Goal: Task Accomplishment & Management: Use online tool/utility

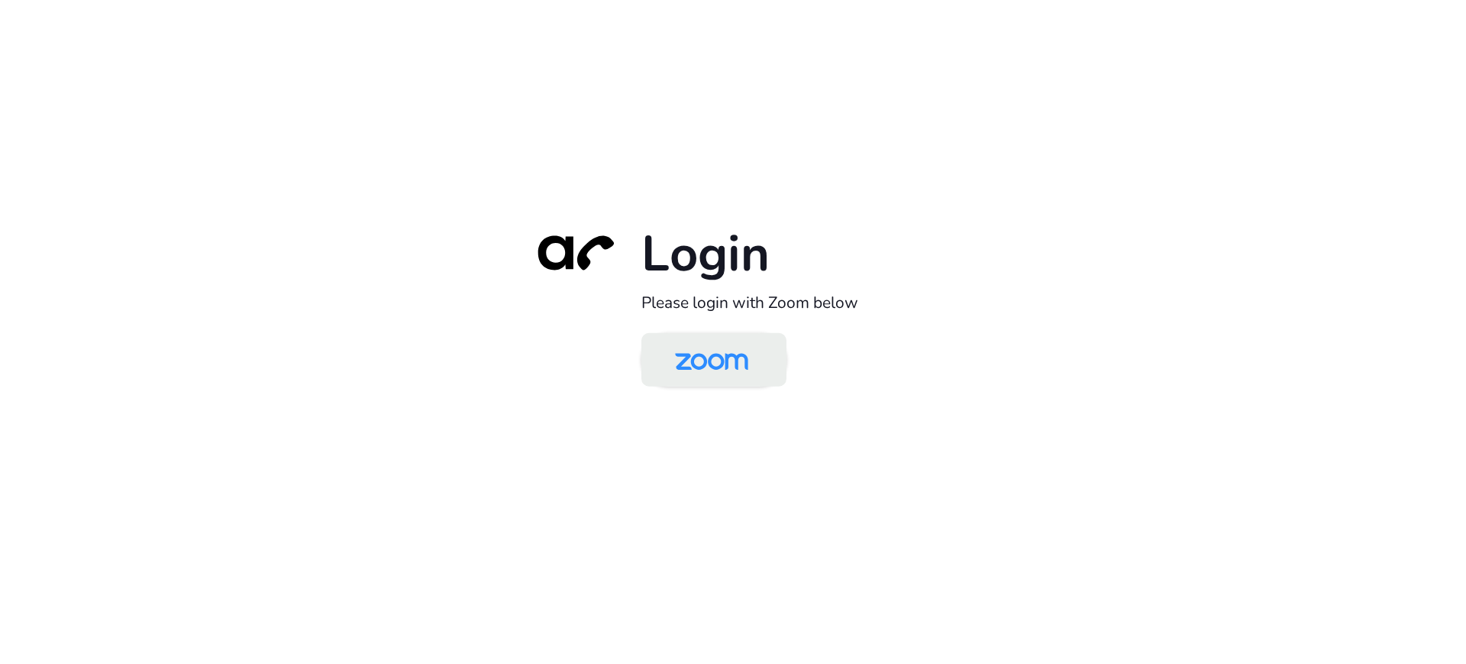
click at [693, 361] on img at bounding box center [711, 361] width 105 height 50
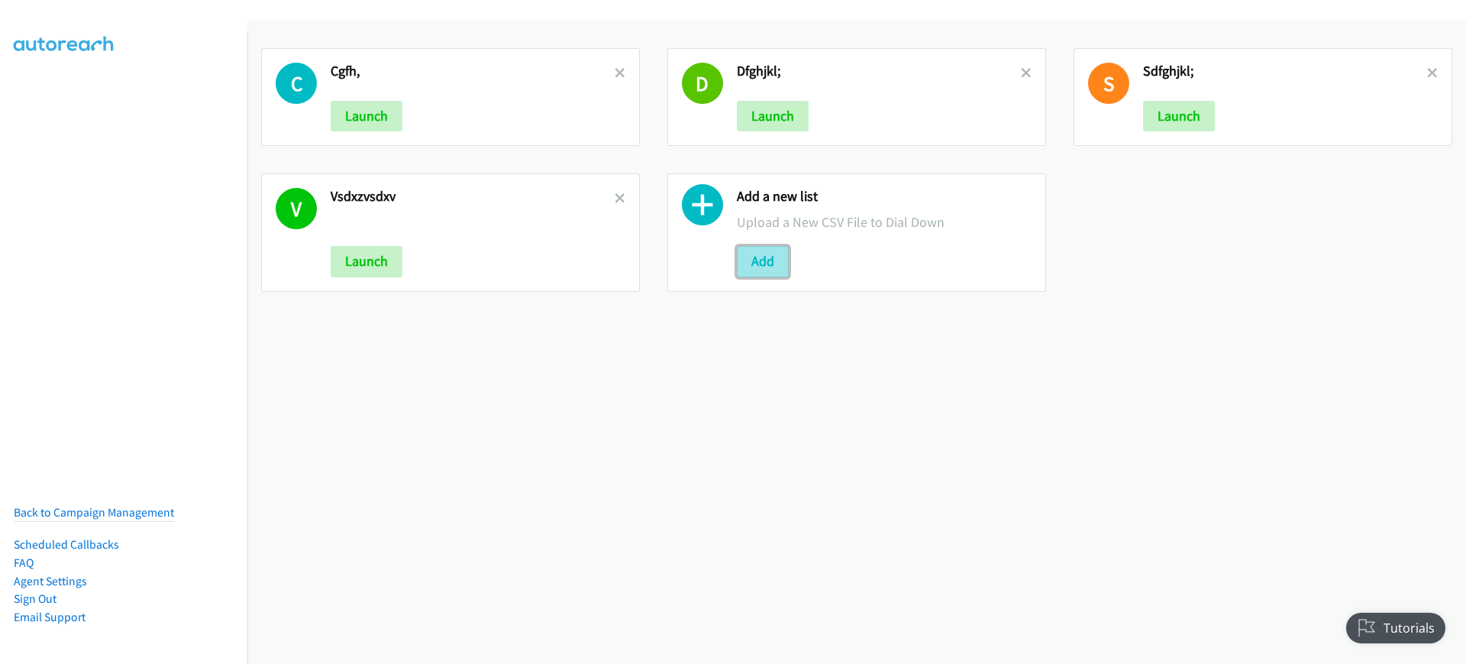
click at [771, 251] on button "Add" at bounding box center [763, 261] width 52 height 31
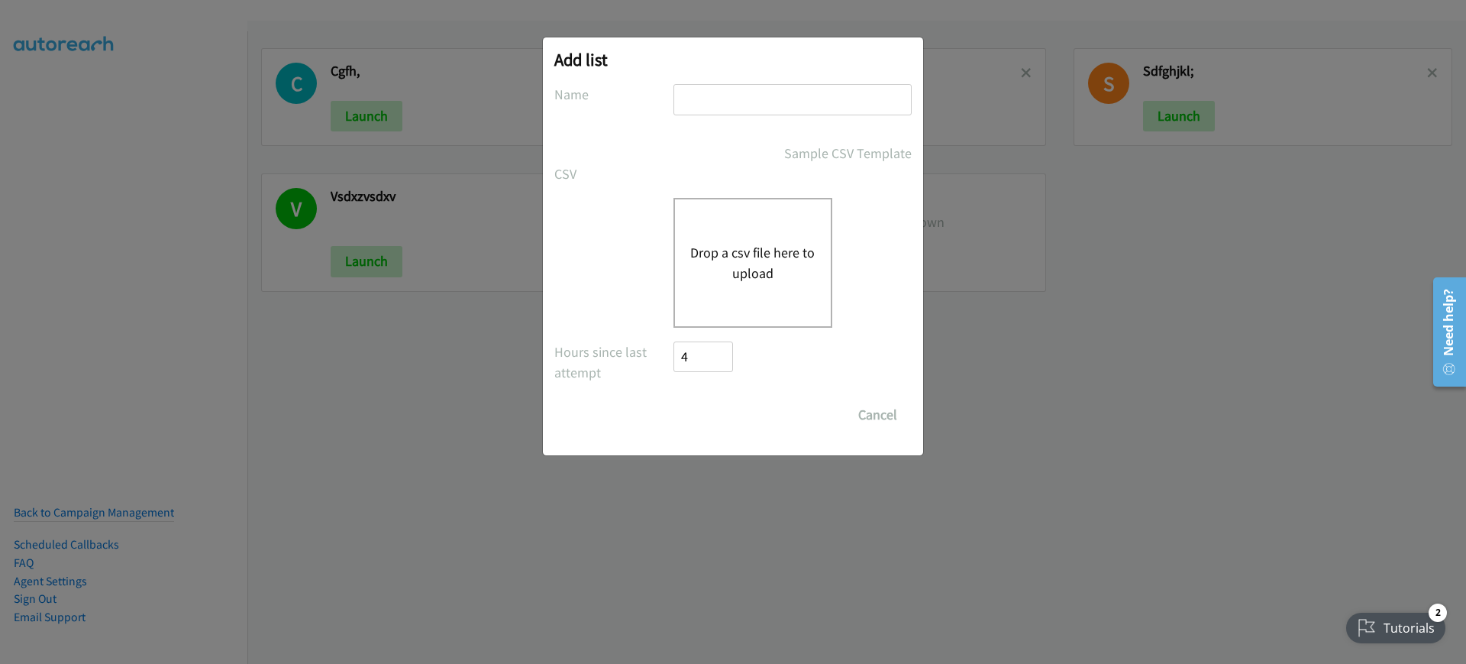
click at [748, 236] on div "Drop a csv file here to upload" at bounding box center [753, 263] width 159 height 130
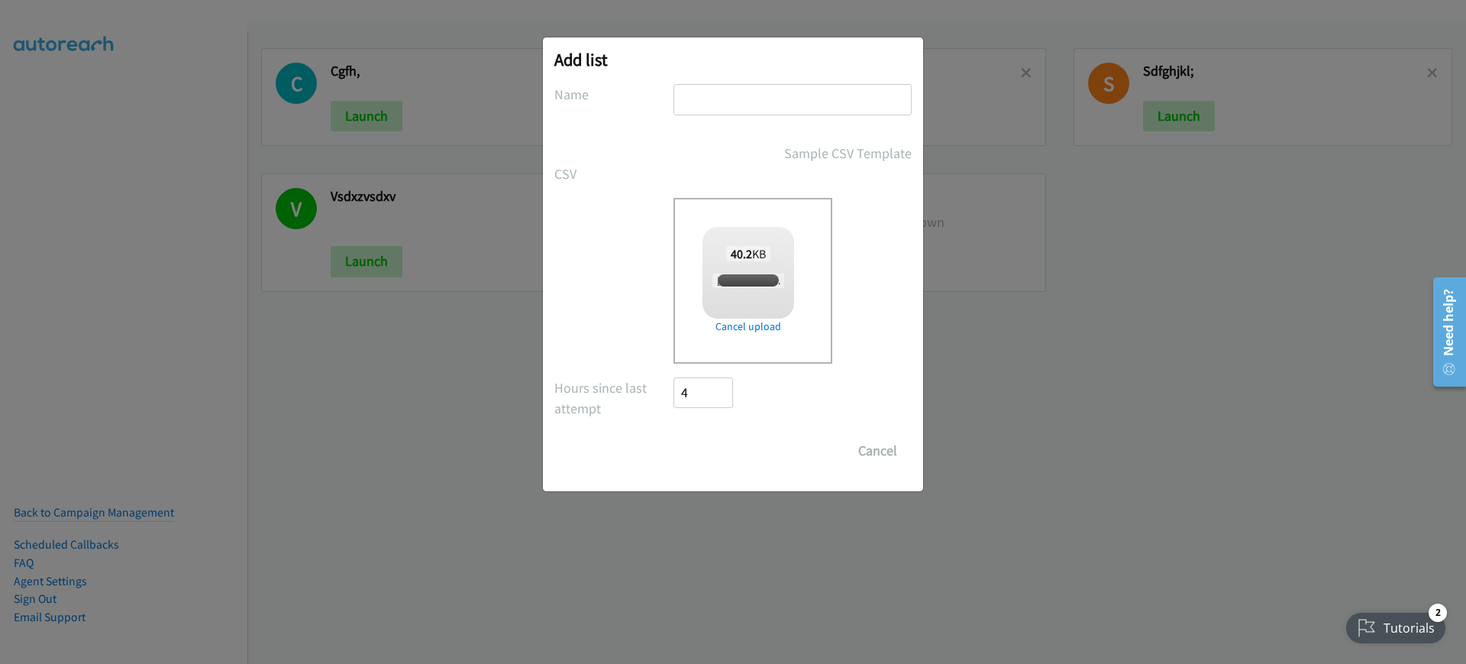
checkbox input "true"
click at [765, 86] on input "text" at bounding box center [793, 99] width 238 height 31
type input "dfghjkl"
click at [697, 438] on input "Save List" at bounding box center [714, 450] width 80 height 31
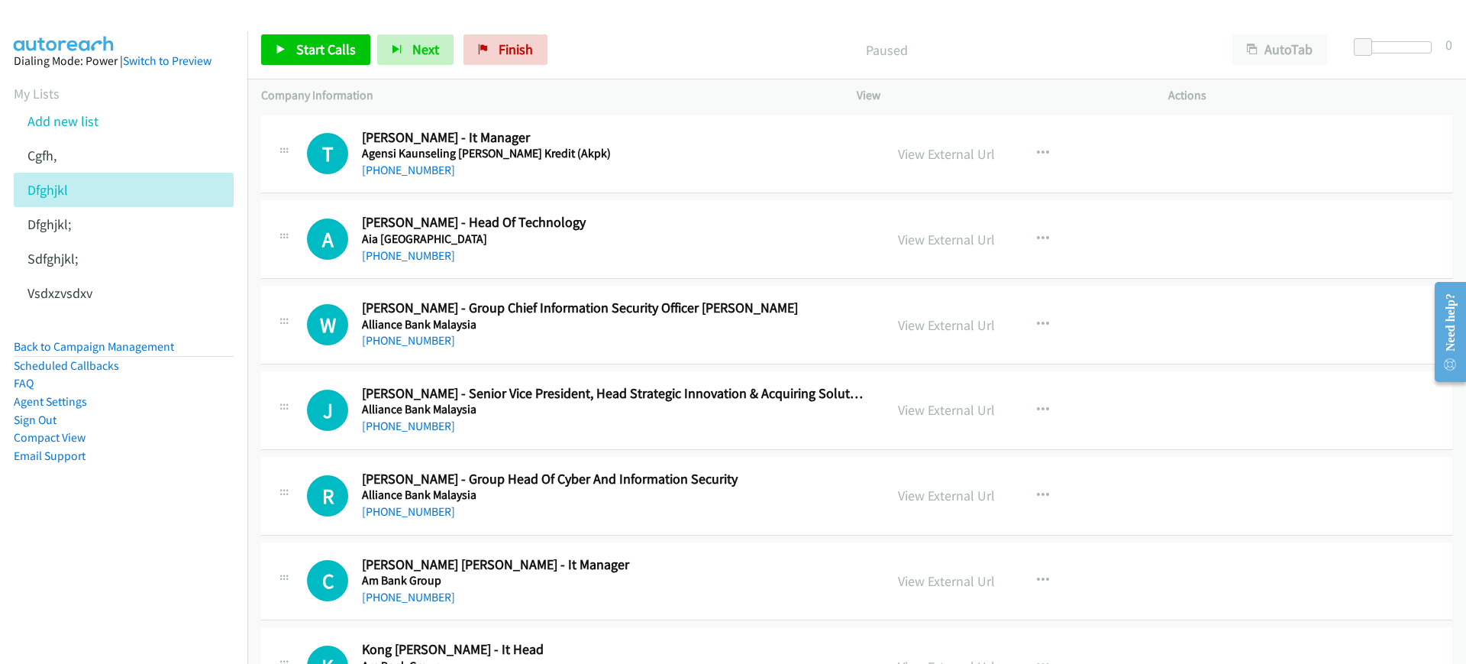
click at [1237, 27] on div "Start Calls Pause Next Finish Paused AutoTab AutoTab 0" at bounding box center [856, 50] width 1219 height 59
click at [1275, 51] on button "AutoTab" at bounding box center [1280, 49] width 95 height 31
click at [364, 27] on div "Start Calls Pause Next Finish Paused AutoTab AutoTab 0" at bounding box center [856, 50] width 1219 height 59
click at [299, 51] on span "Start Calls" at bounding box center [326, 49] width 60 height 18
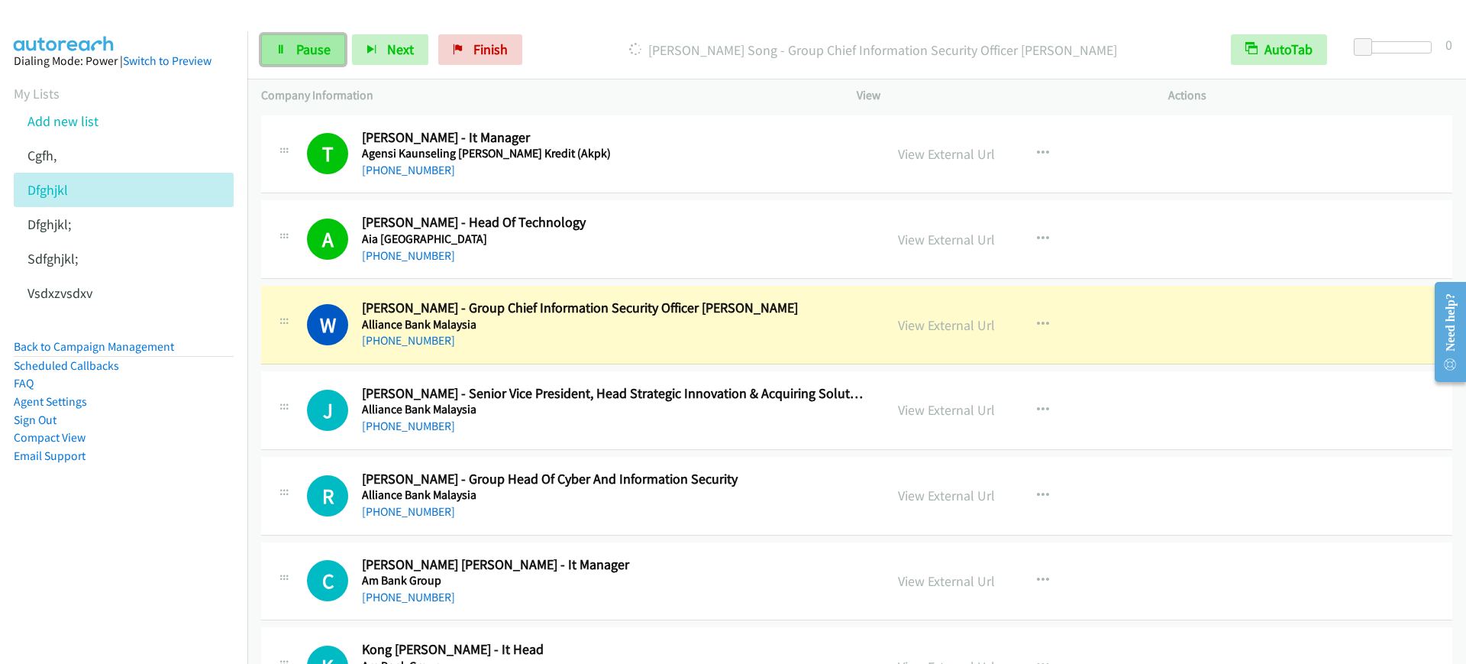
click at [316, 59] on link "Pause" at bounding box center [303, 49] width 84 height 31
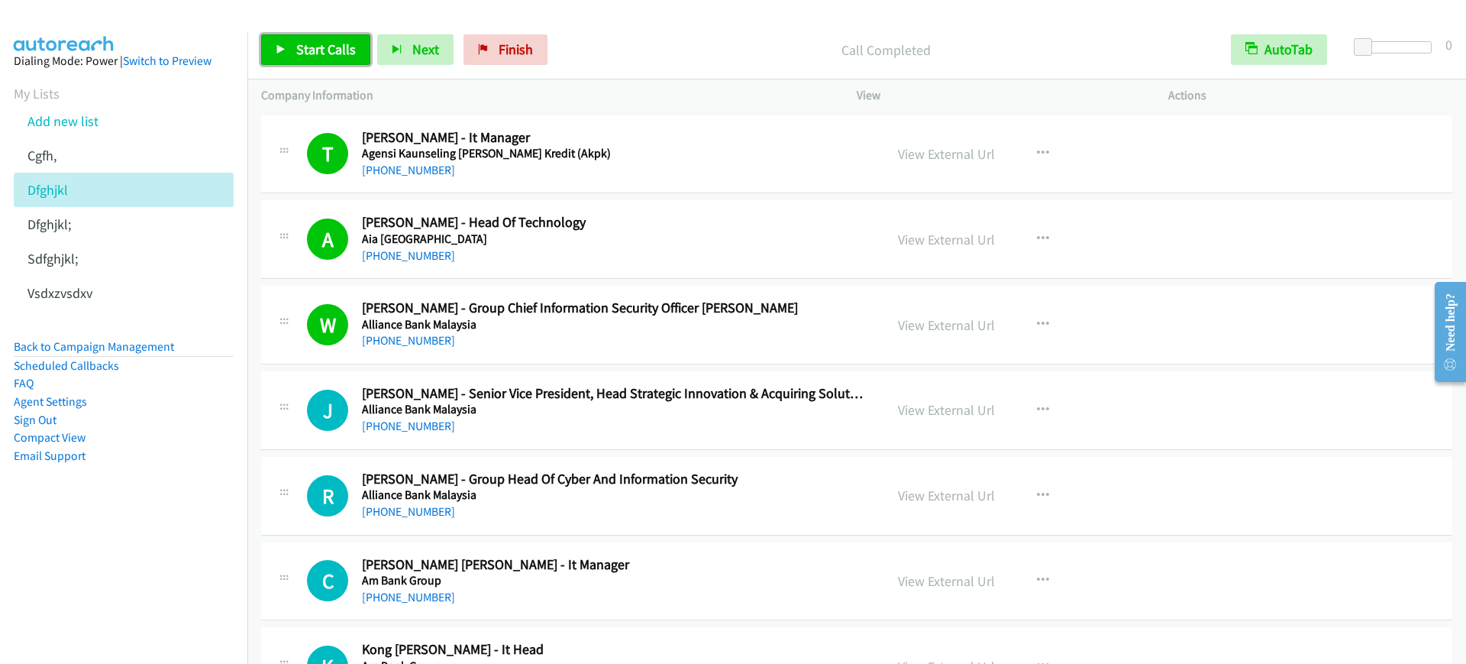
click at [314, 43] on span "Start Calls" at bounding box center [326, 49] width 60 height 18
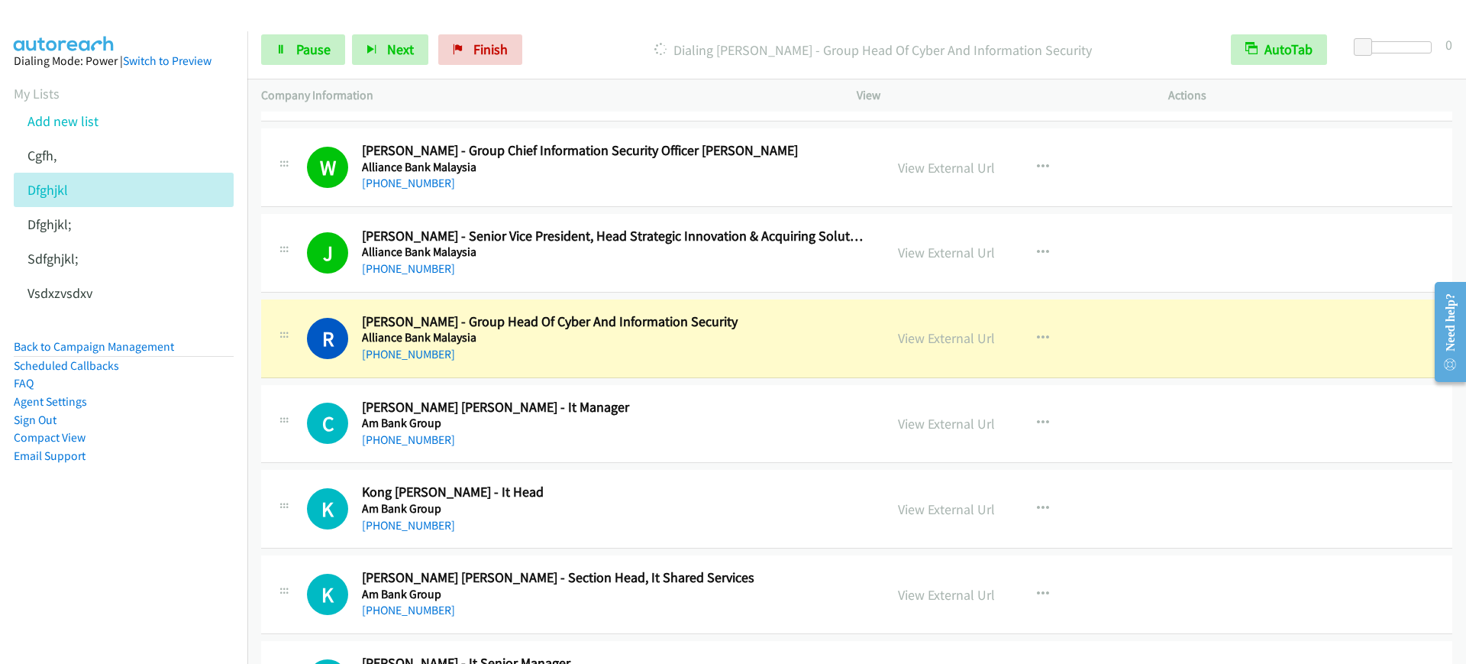
scroll to position [191, 0]
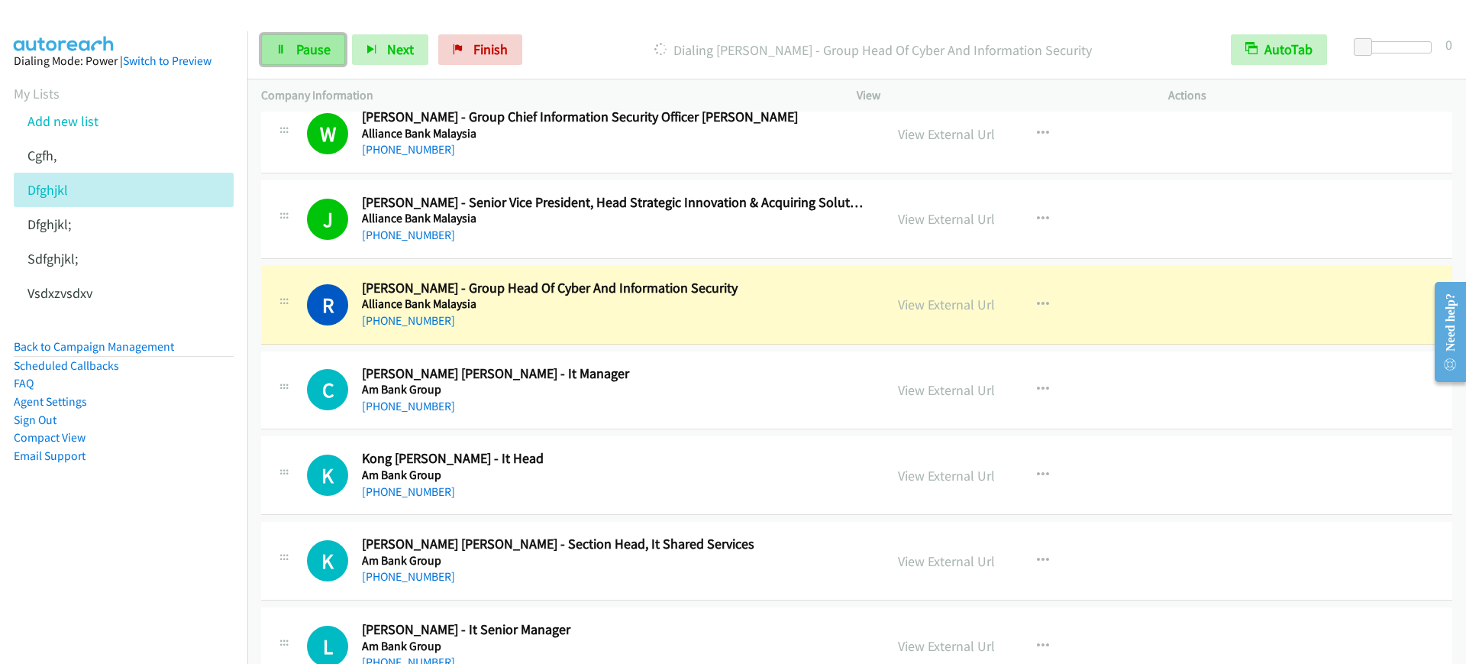
click at [302, 40] on span "Pause" at bounding box center [313, 49] width 34 height 18
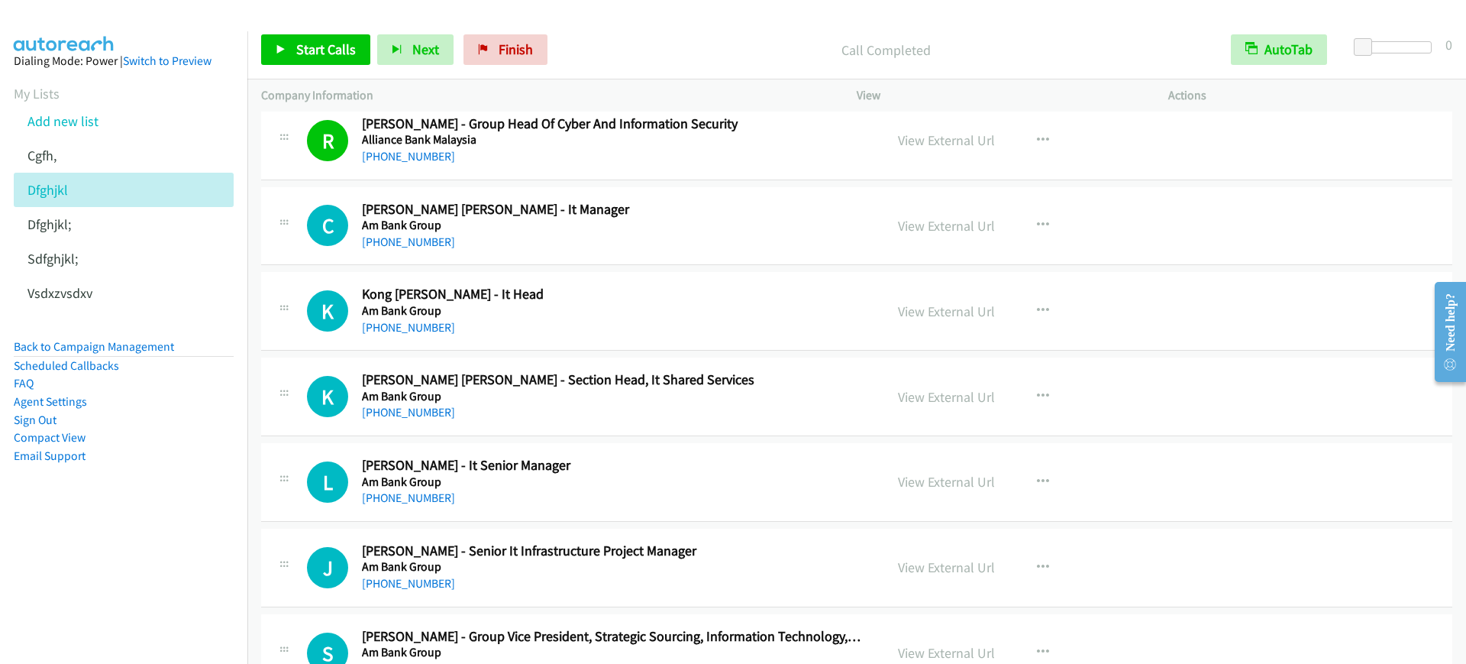
scroll to position [477, 0]
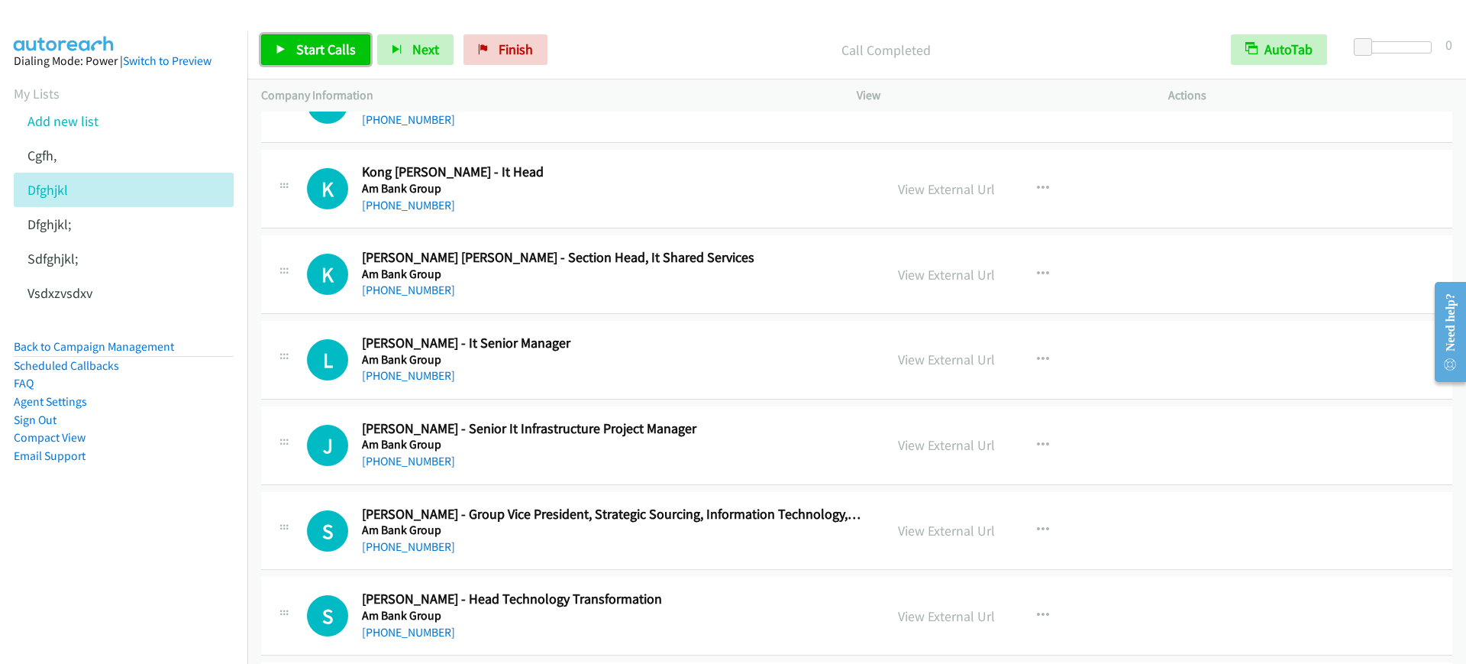
click at [334, 60] on link "Start Calls" at bounding box center [315, 49] width 109 height 31
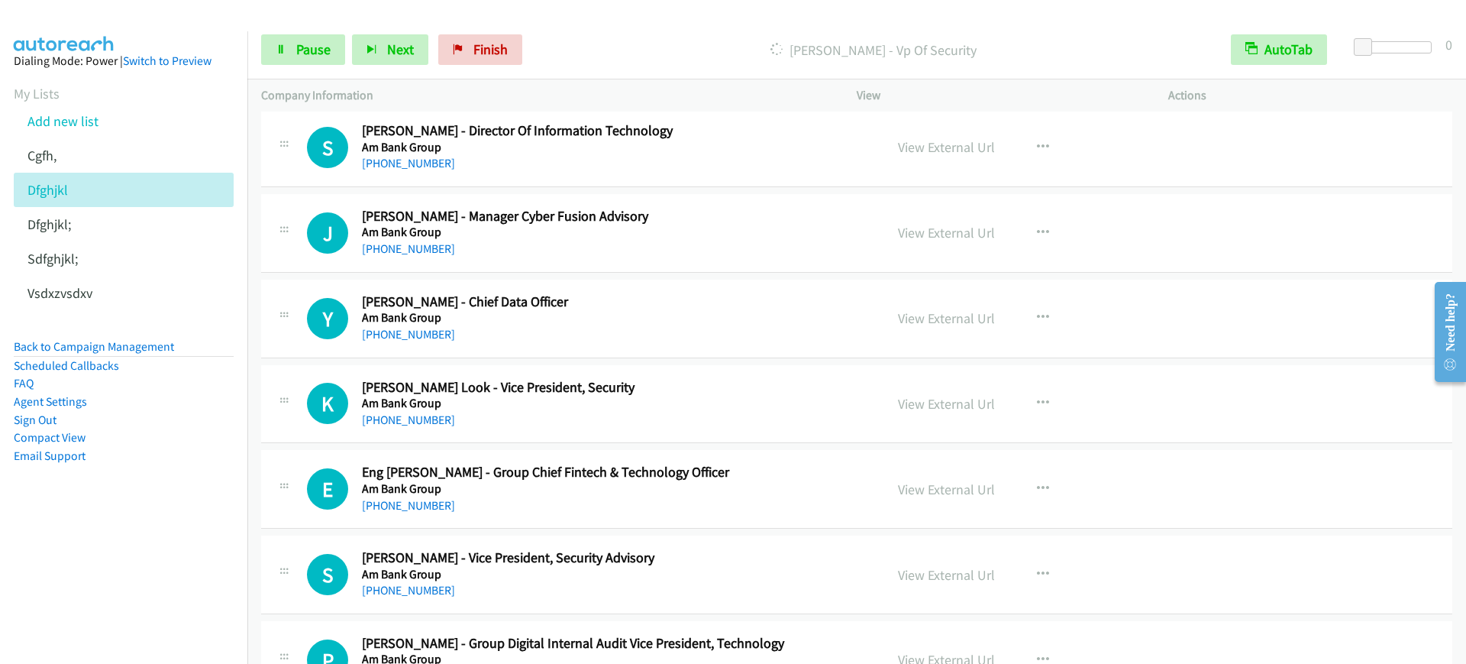
scroll to position [955, 0]
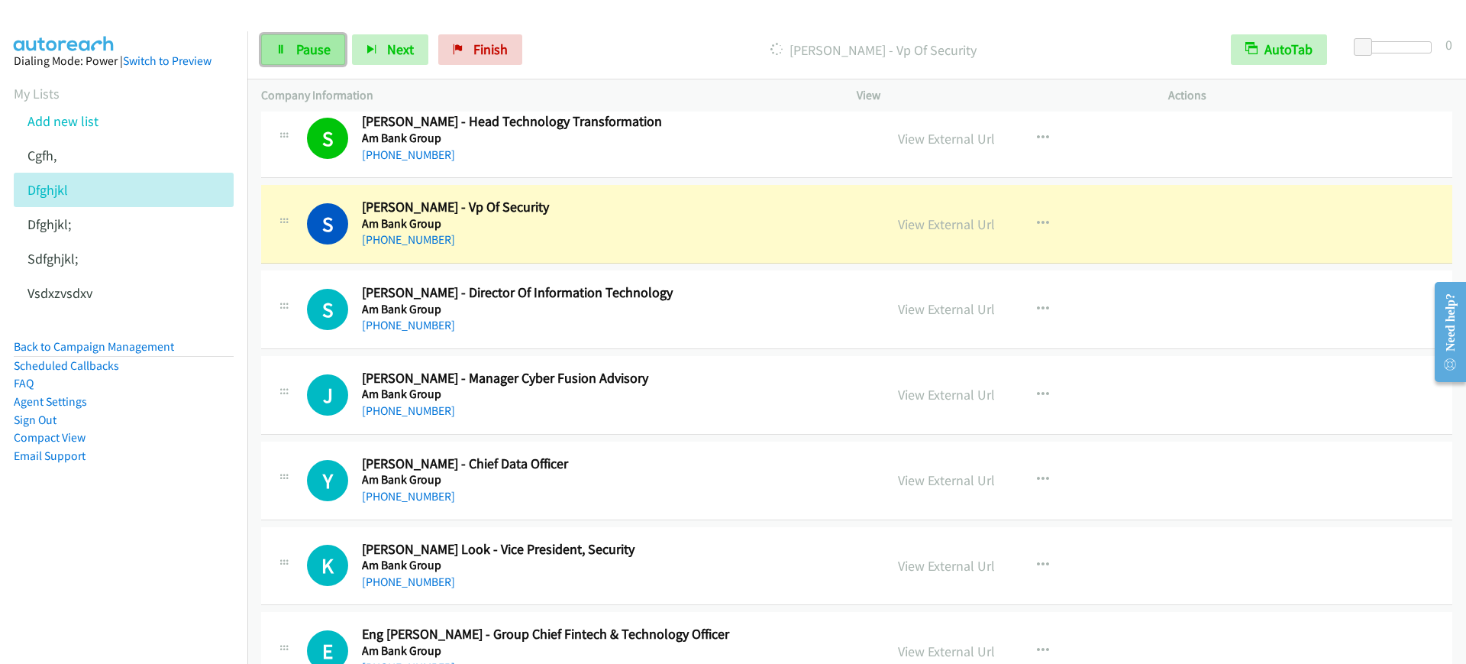
click at [285, 46] on icon at bounding box center [281, 50] width 11 height 11
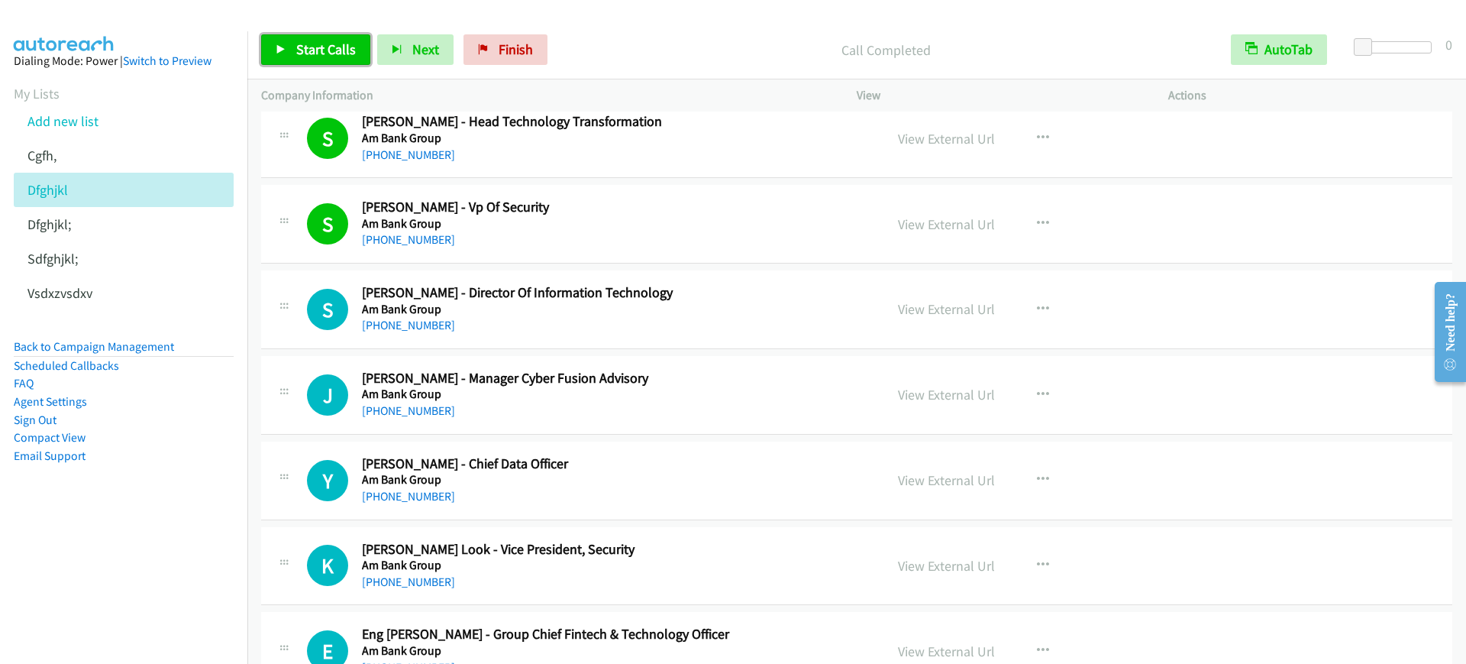
click at [352, 59] on link "Start Calls" at bounding box center [315, 49] width 109 height 31
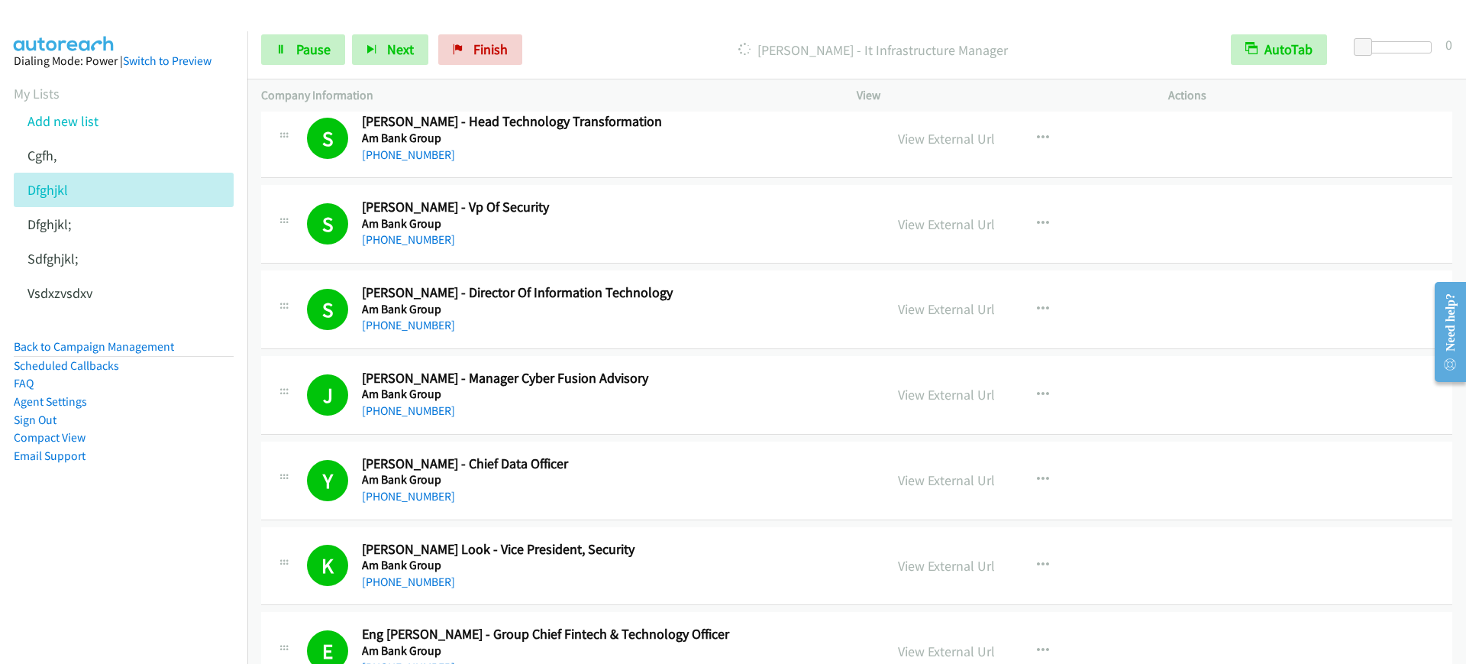
click at [296, 70] on div "Start Calls Pause Next Finish [PERSON_NAME] - It Infrastructure Manager AutoTab…" at bounding box center [856, 50] width 1219 height 59
click at [304, 54] on span "Pause" at bounding box center [313, 49] width 34 height 18
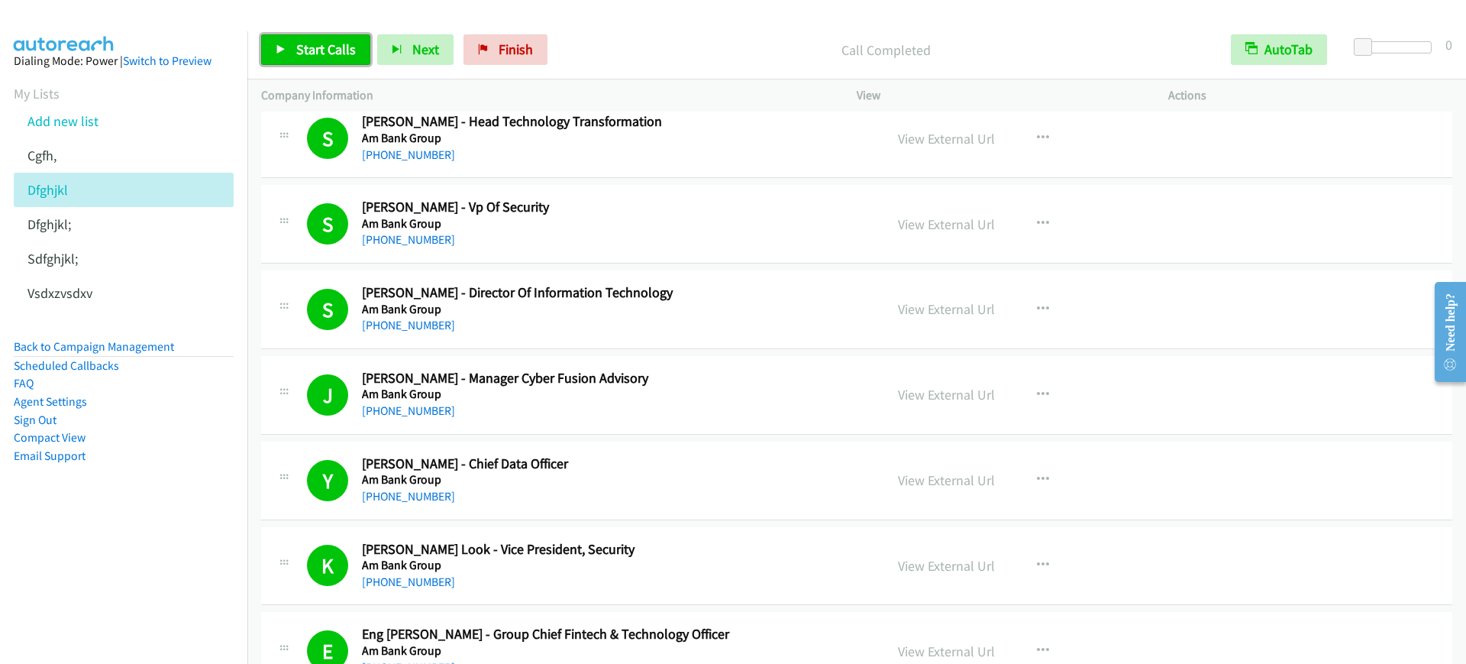
click at [355, 35] on link "Start Calls" at bounding box center [315, 49] width 109 height 31
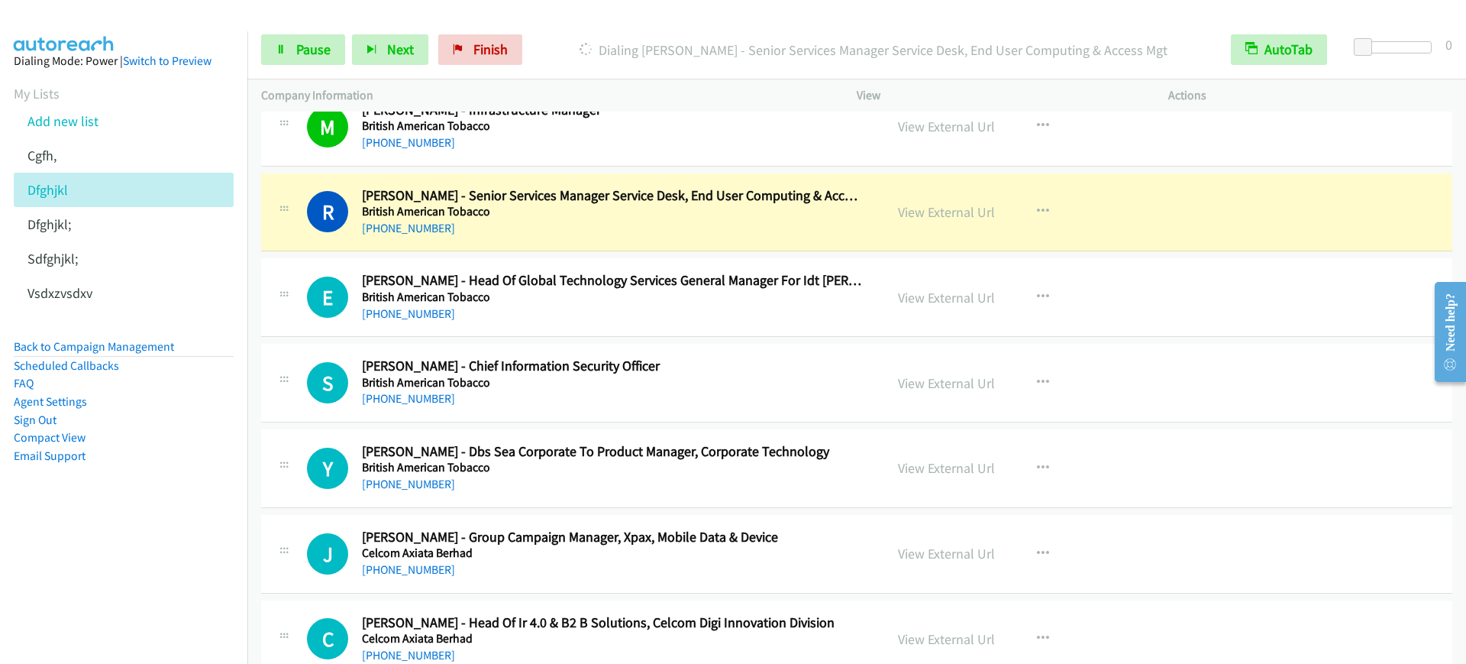
scroll to position [2673, 0]
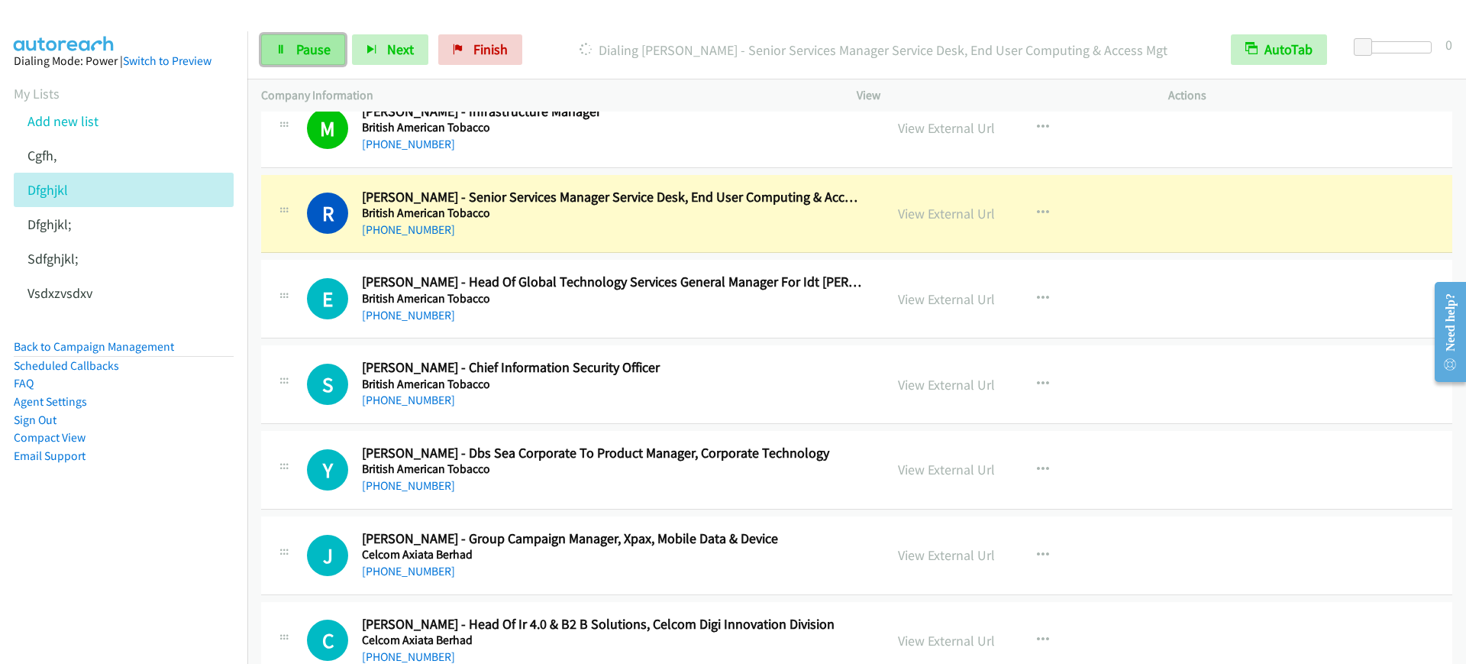
click at [309, 50] on span "Pause" at bounding box center [313, 49] width 34 height 18
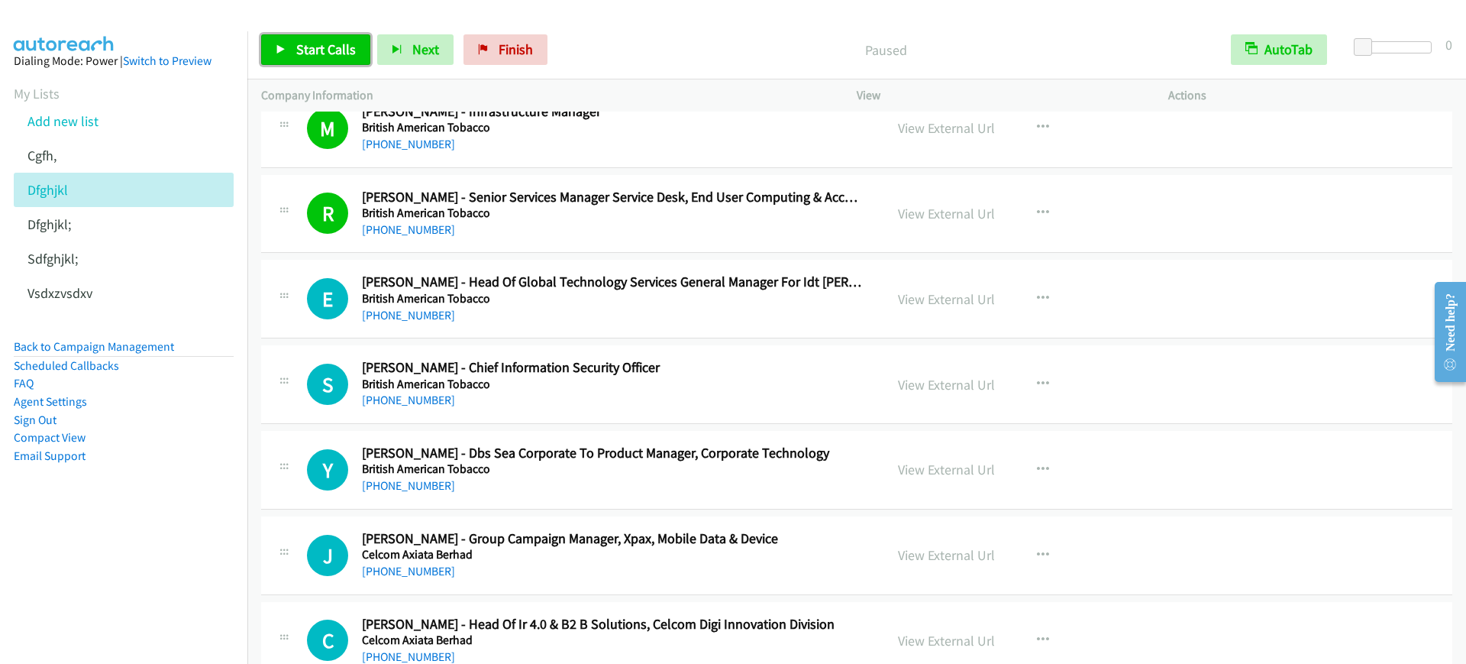
click at [325, 44] on span "Start Calls" at bounding box center [326, 49] width 60 height 18
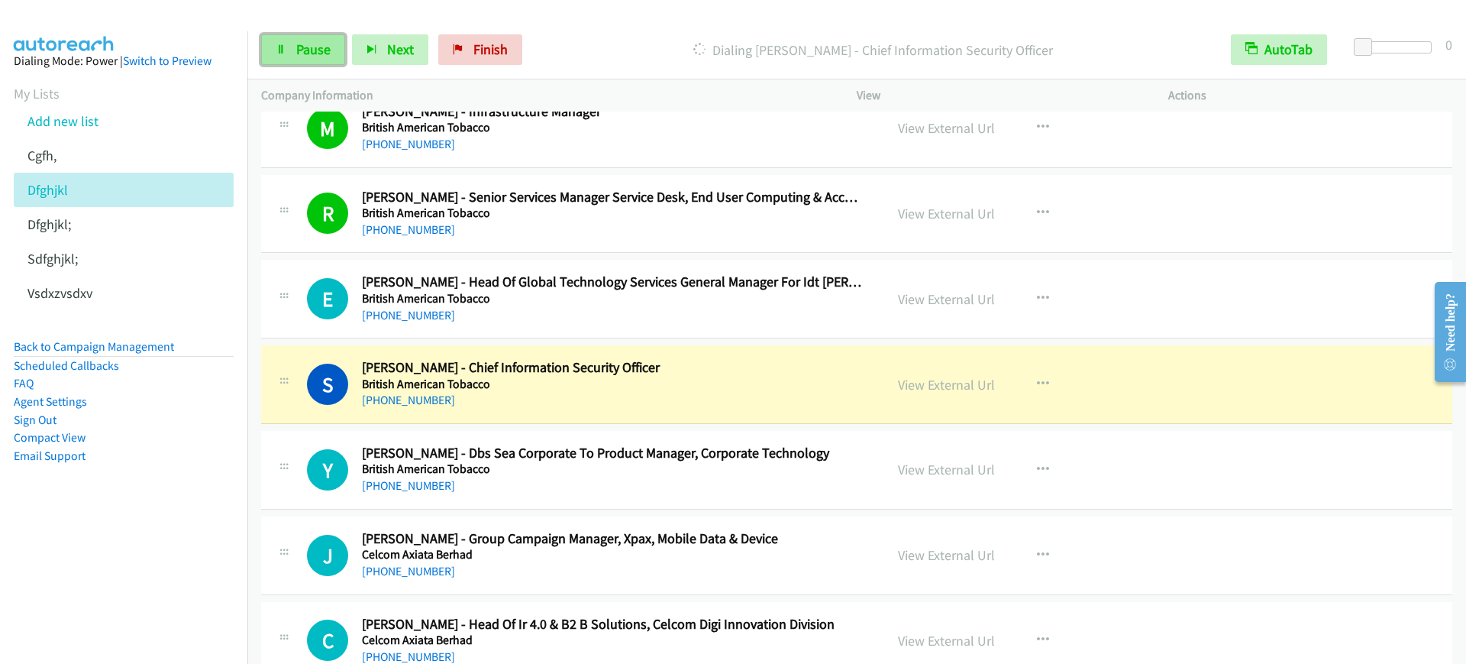
drag, startPoint x: 302, startPoint y: 47, endPoint x: 308, endPoint y: 53, distance: 8.7
click at [302, 47] on span "Pause" at bounding box center [313, 49] width 34 height 18
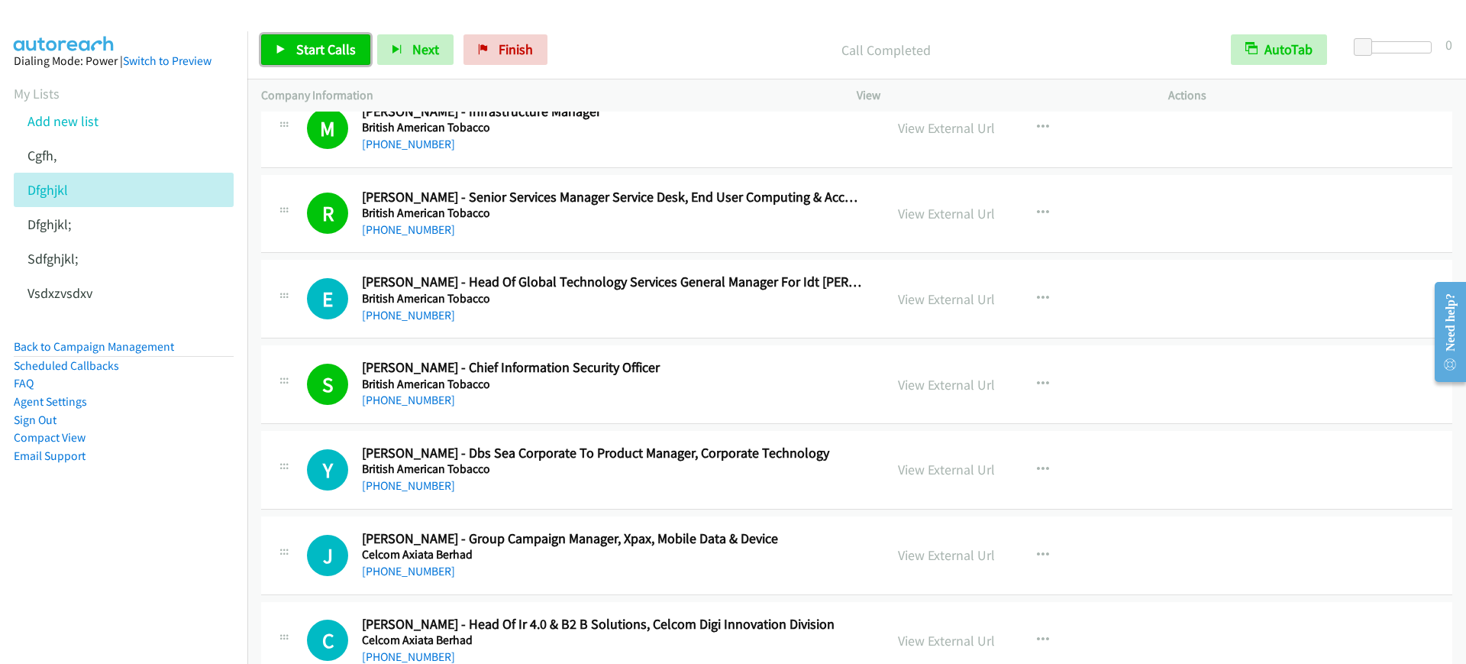
click at [295, 55] on link "Start Calls" at bounding box center [315, 49] width 109 height 31
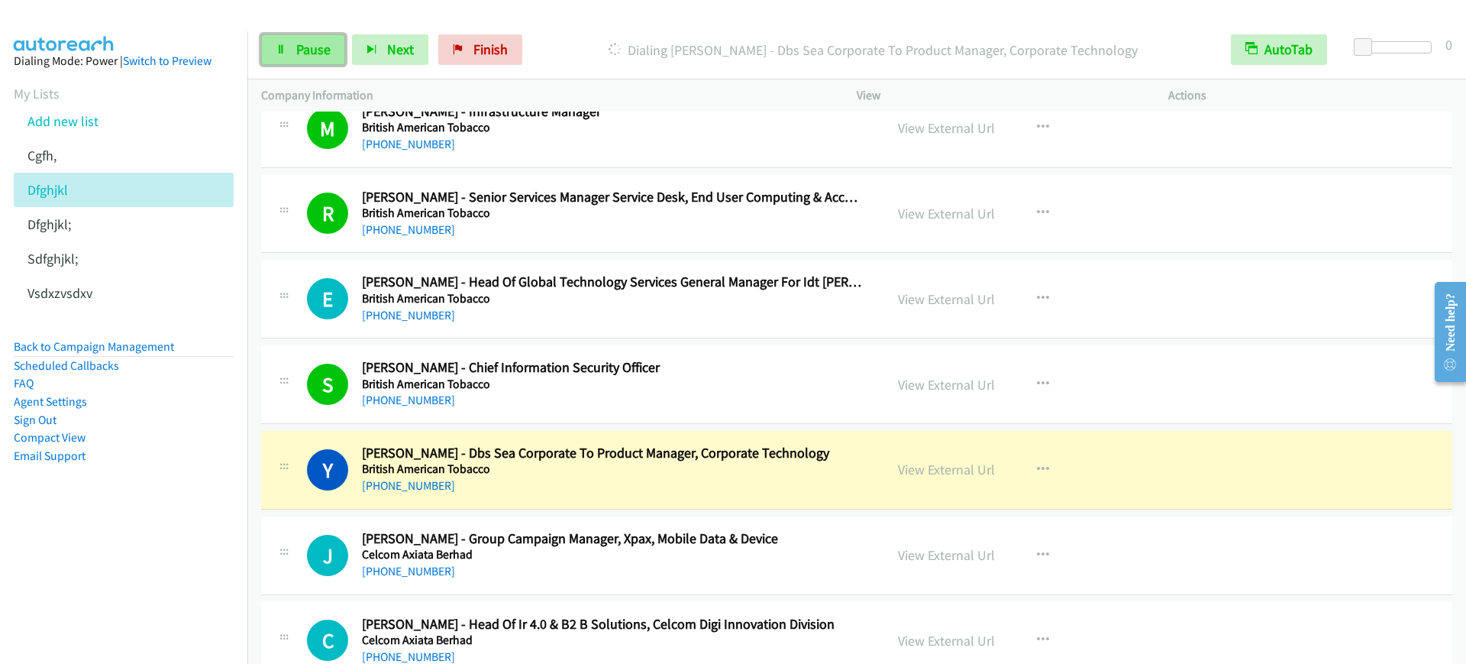
click at [283, 40] on link "Pause" at bounding box center [303, 49] width 84 height 31
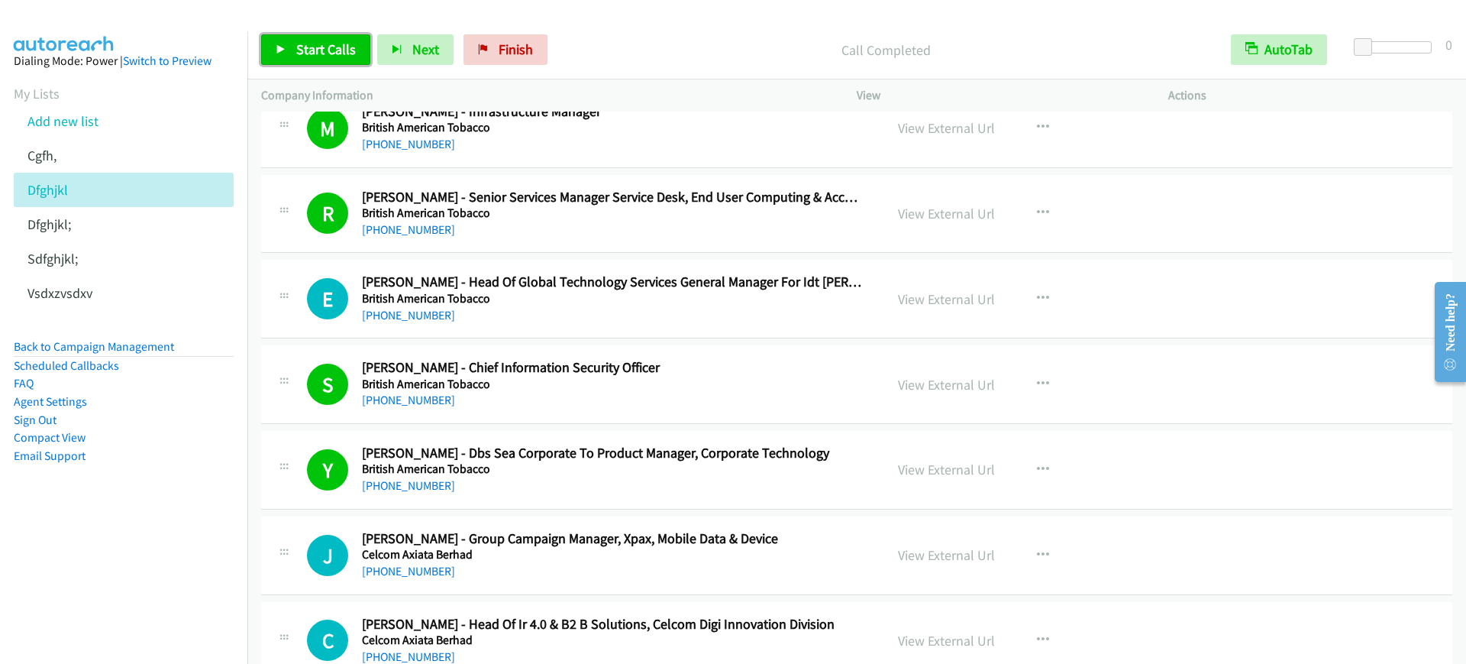
click at [351, 55] on span "Start Calls" at bounding box center [326, 49] width 60 height 18
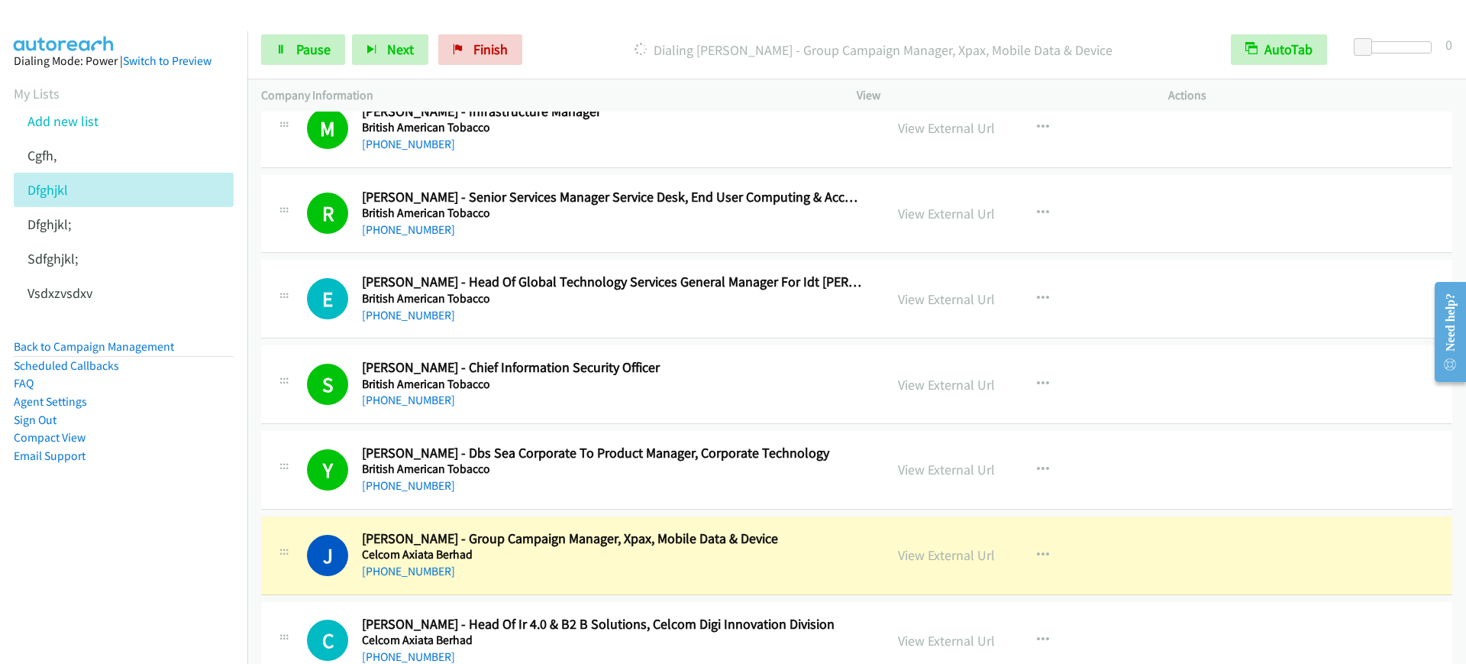
drag, startPoint x: 607, startPoint y: 552, endPoint x: 629, endPoint y: 554, distance: 22.2
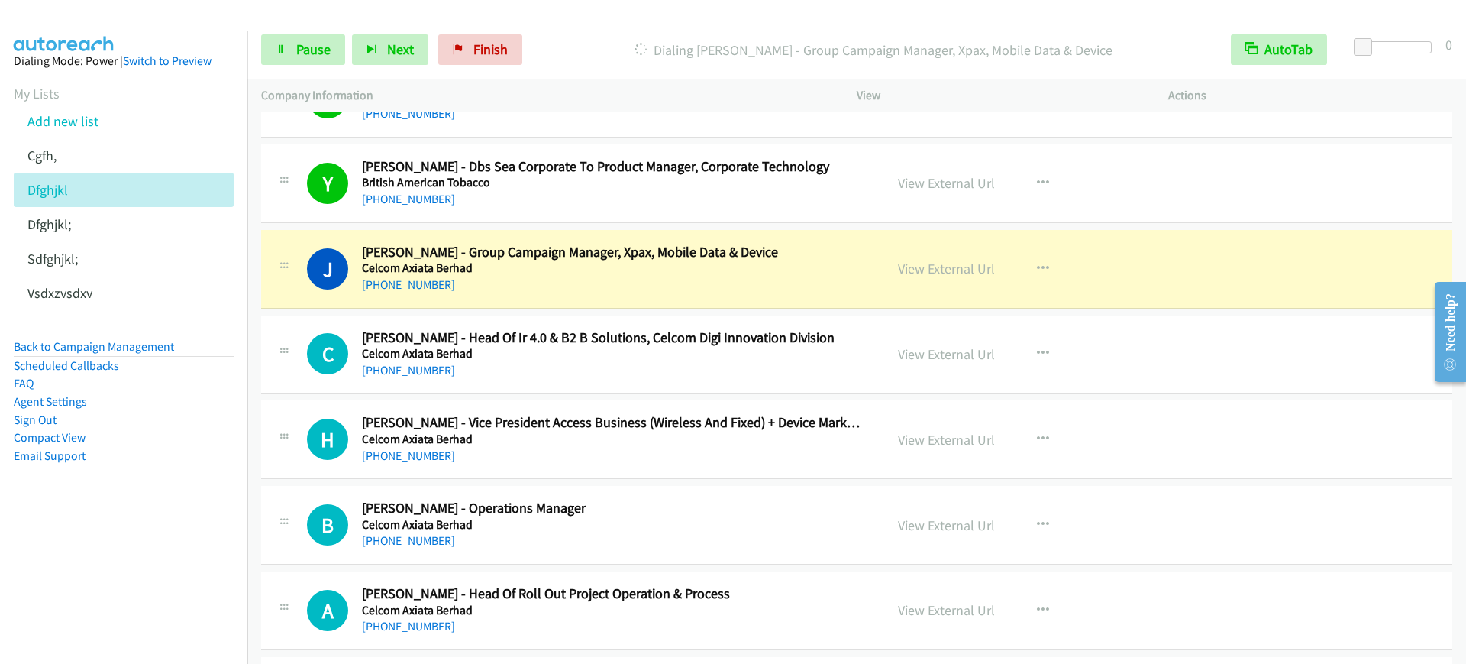
scroll to position [3055, 0]
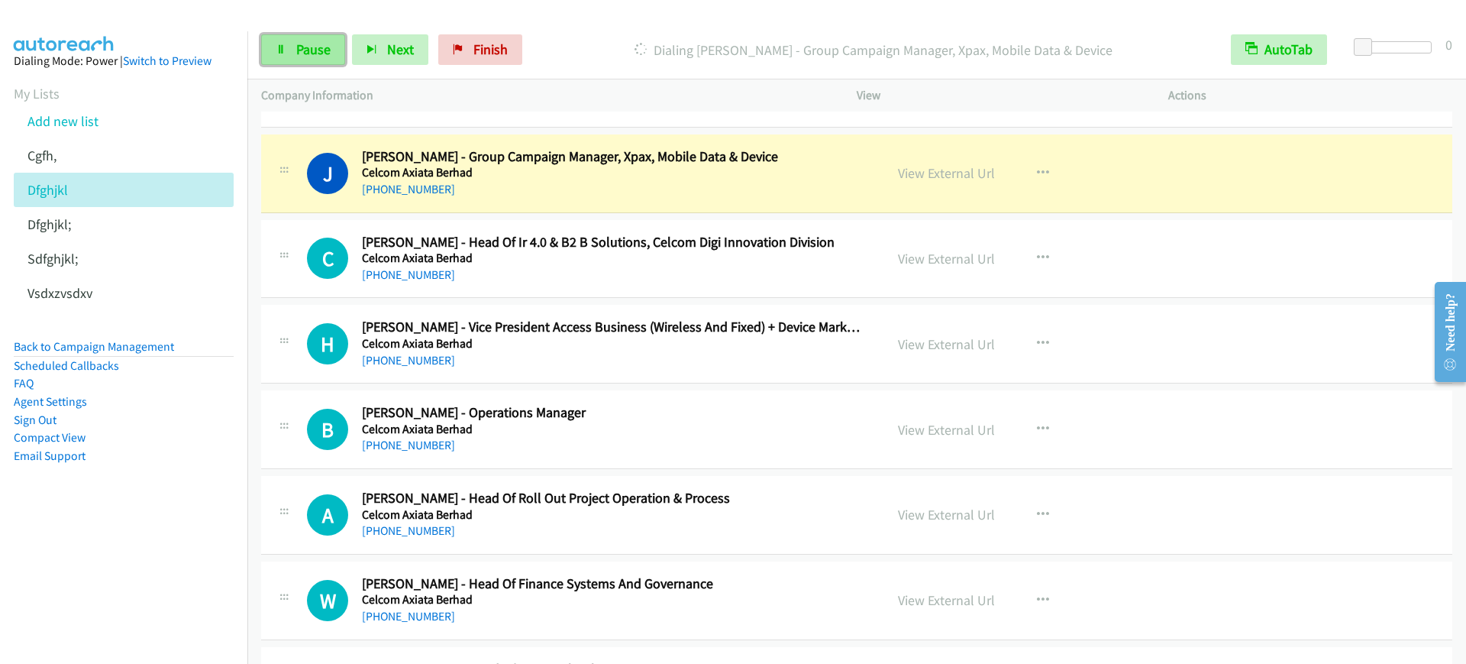
click at [305, 47] on span "Pause" at bounding box center [313, 49] width 34 height 18
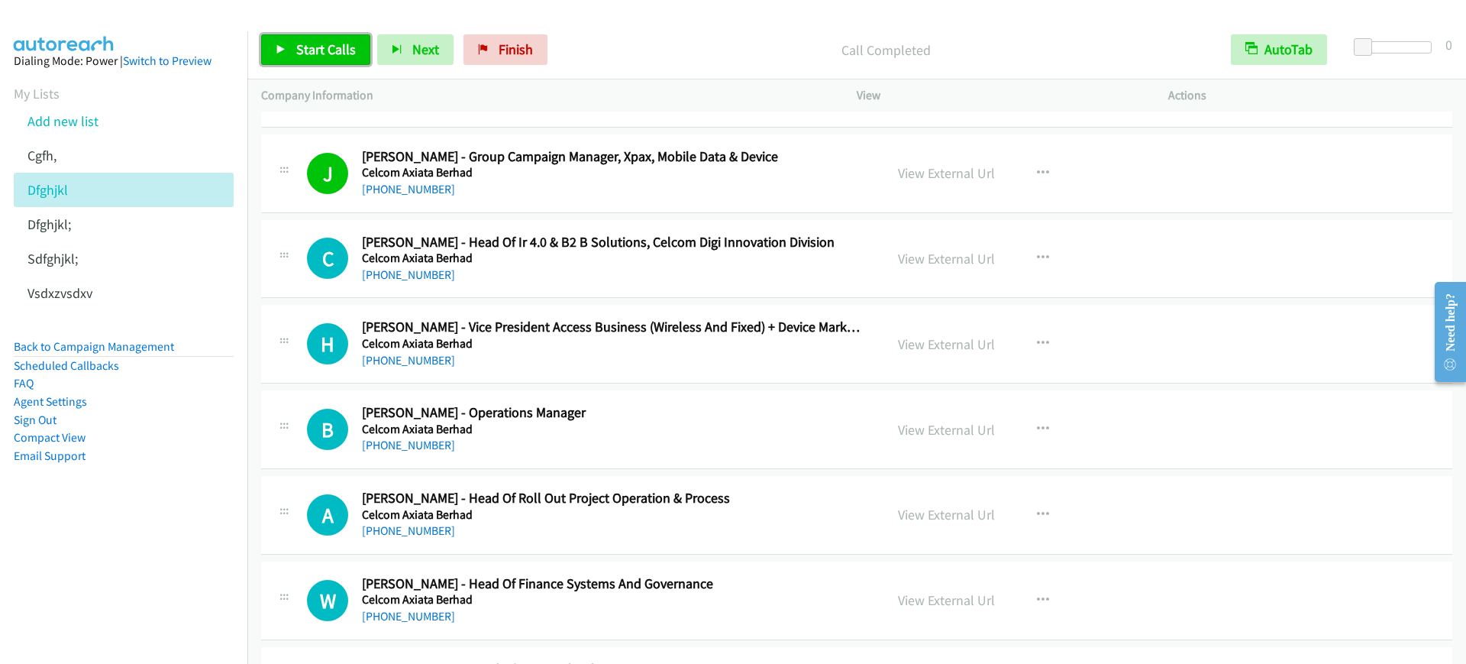
click at [309, 50] on span "Start Calls" at bounding box center [326, 49] width 60 height 18
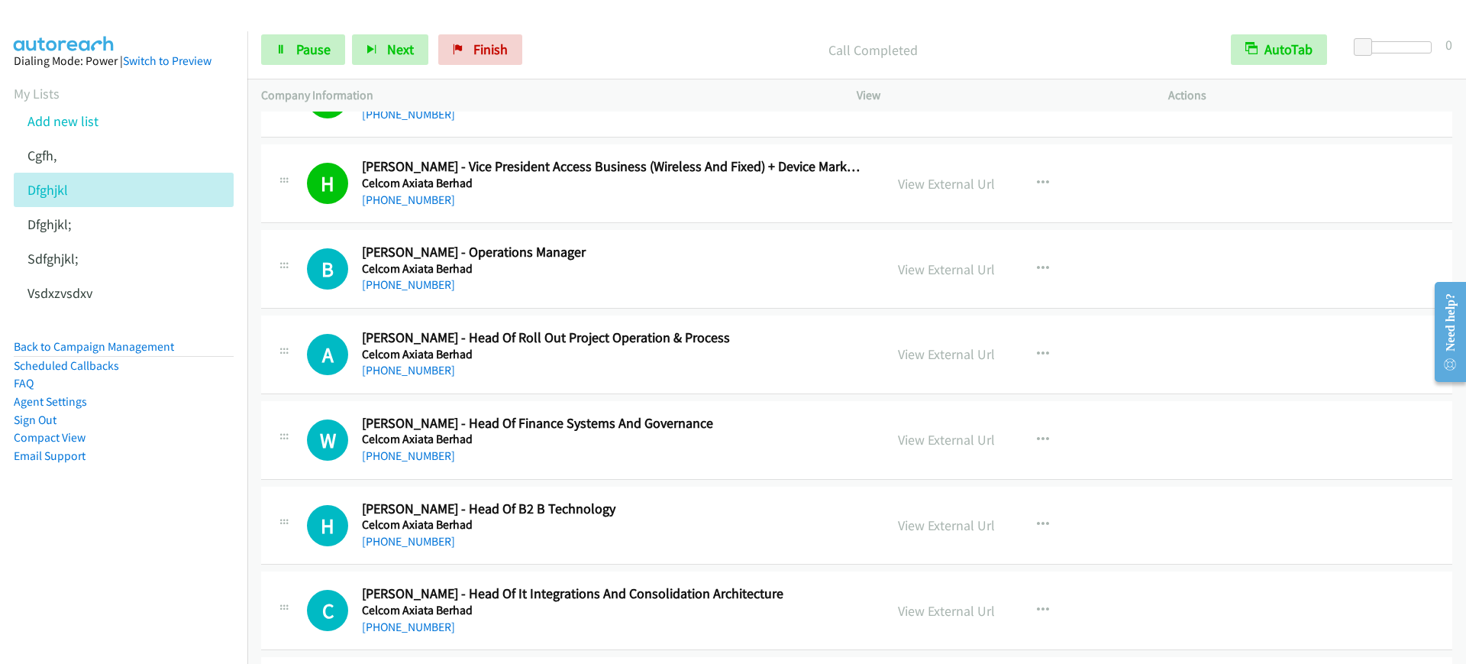
scroll to position [3246, 0]
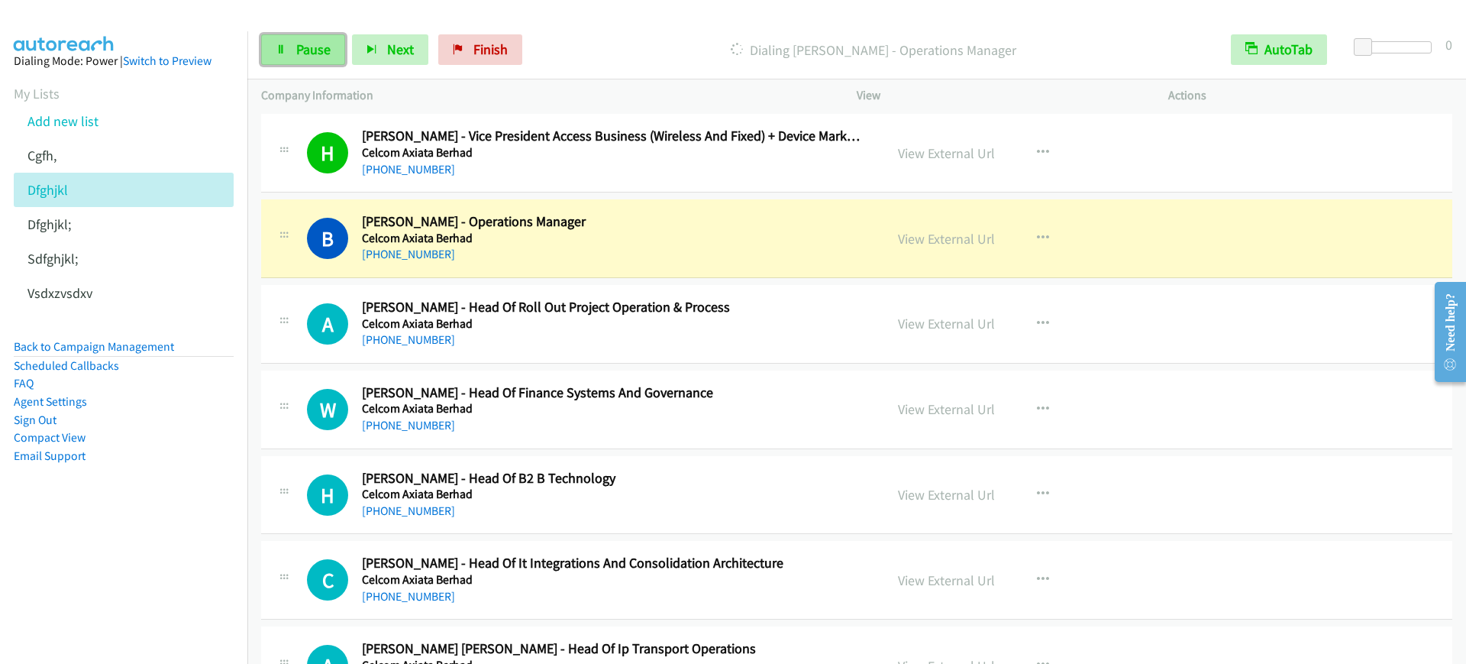
click at [308, 57] on span "Pause" at bounding box center [313, 49] width 34 height 18
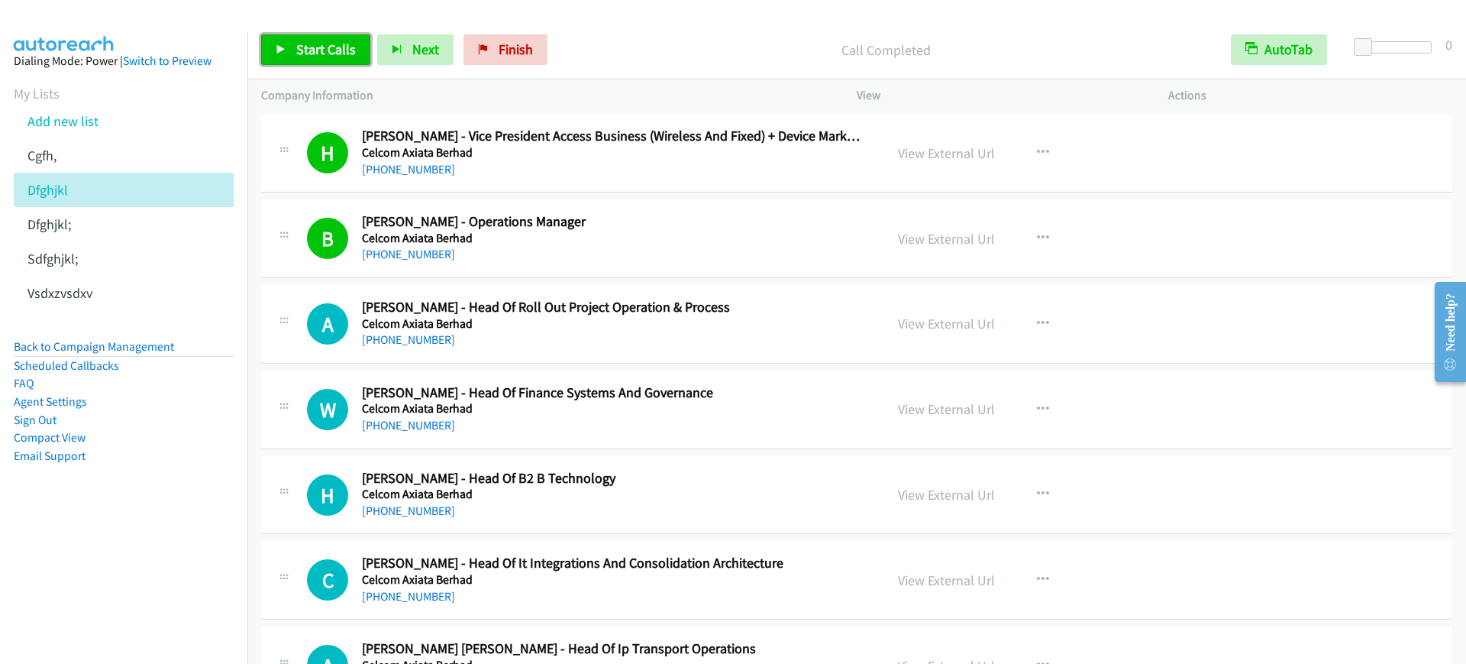
click at [294, 48] on link "Start Calls" at bounding box center [315, 49] width 109 height 31
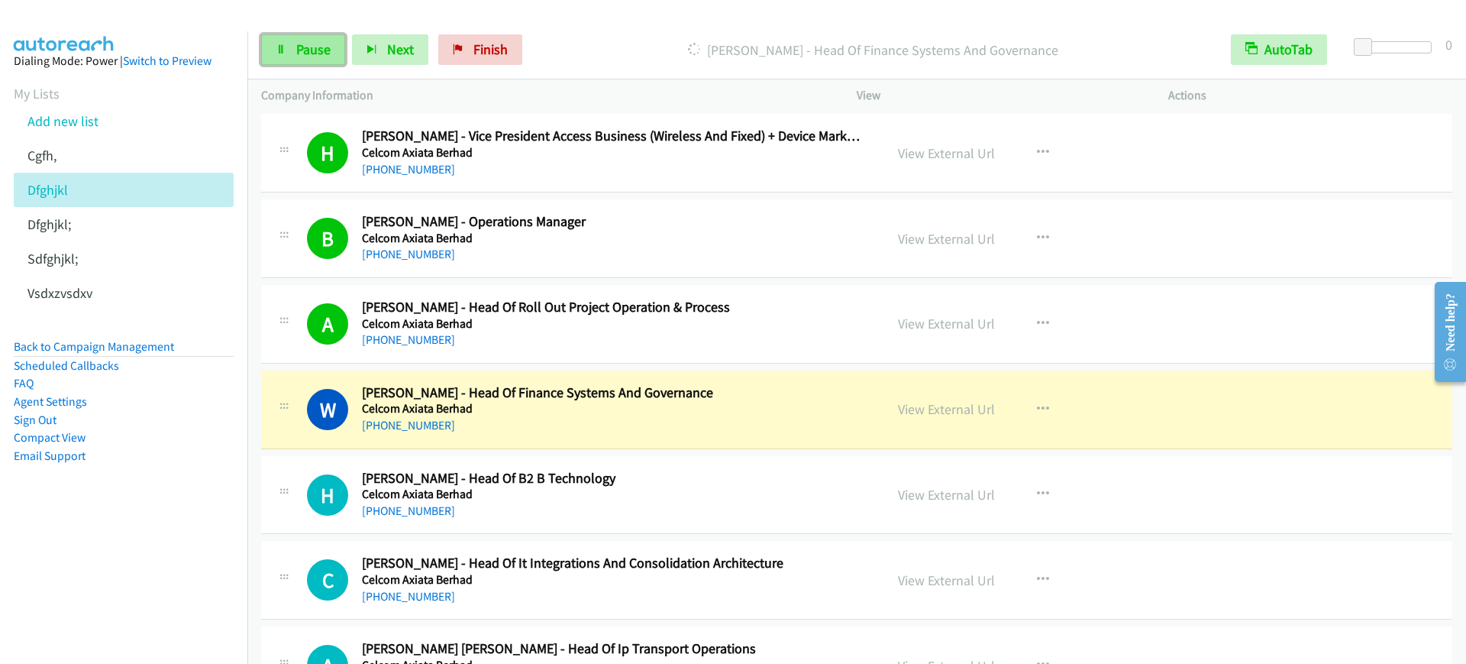
click at [297, 44] on span "Pause" at bounding box center [313, 49] width 34 height 18
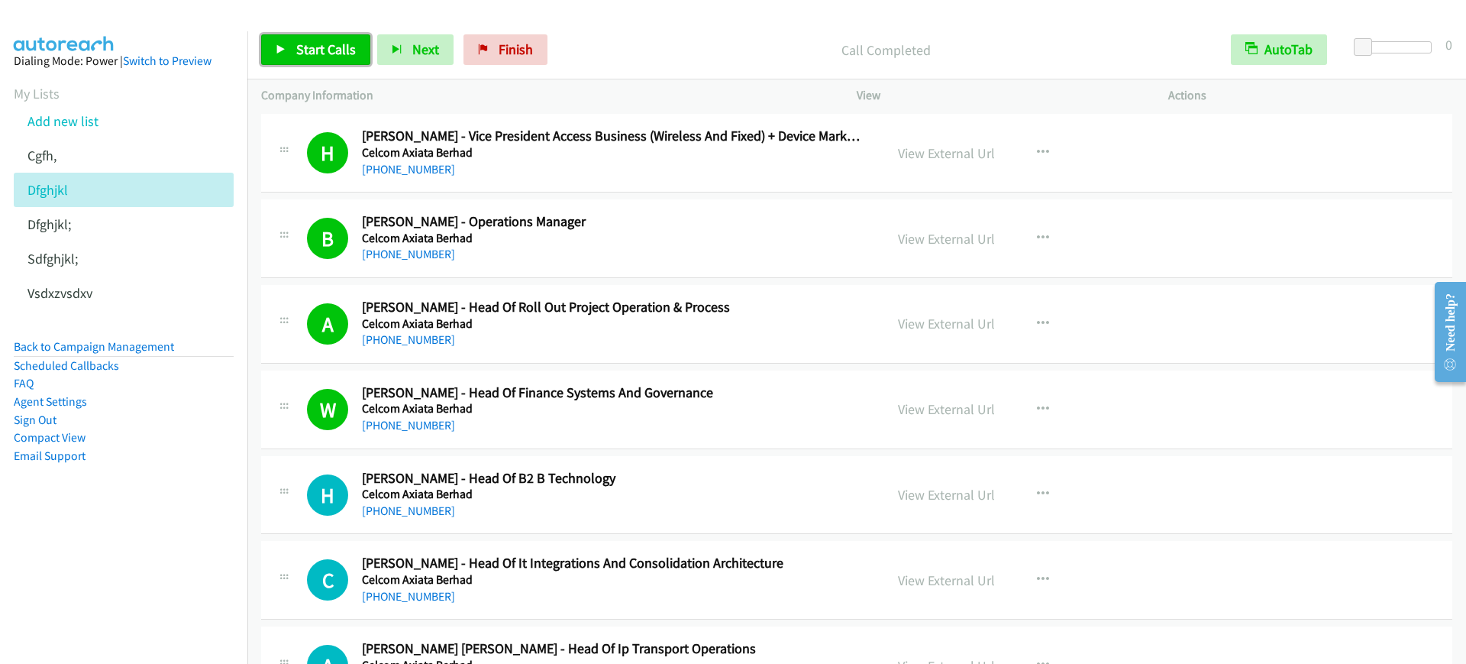
click at [278, 59] on link "Start Calls" at bounding box center [315, 49] width 109 height 31
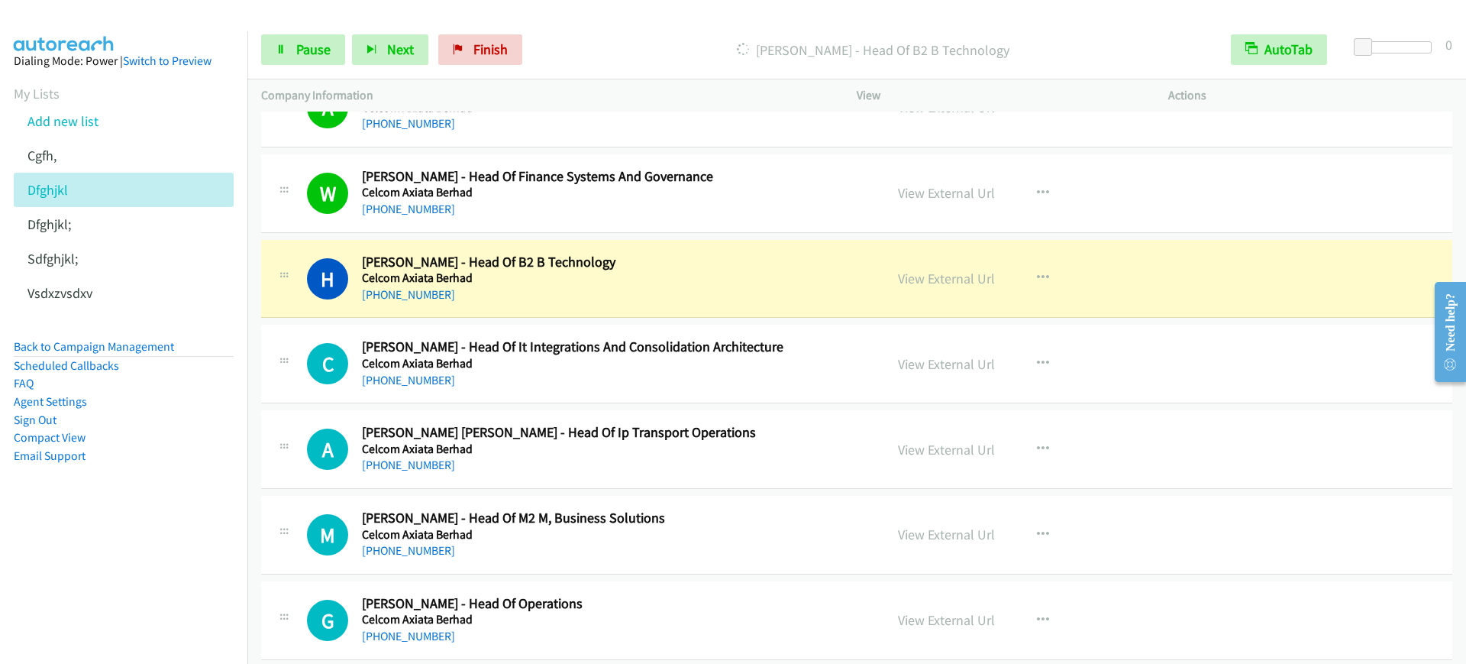
scroll to position [3533, 0]
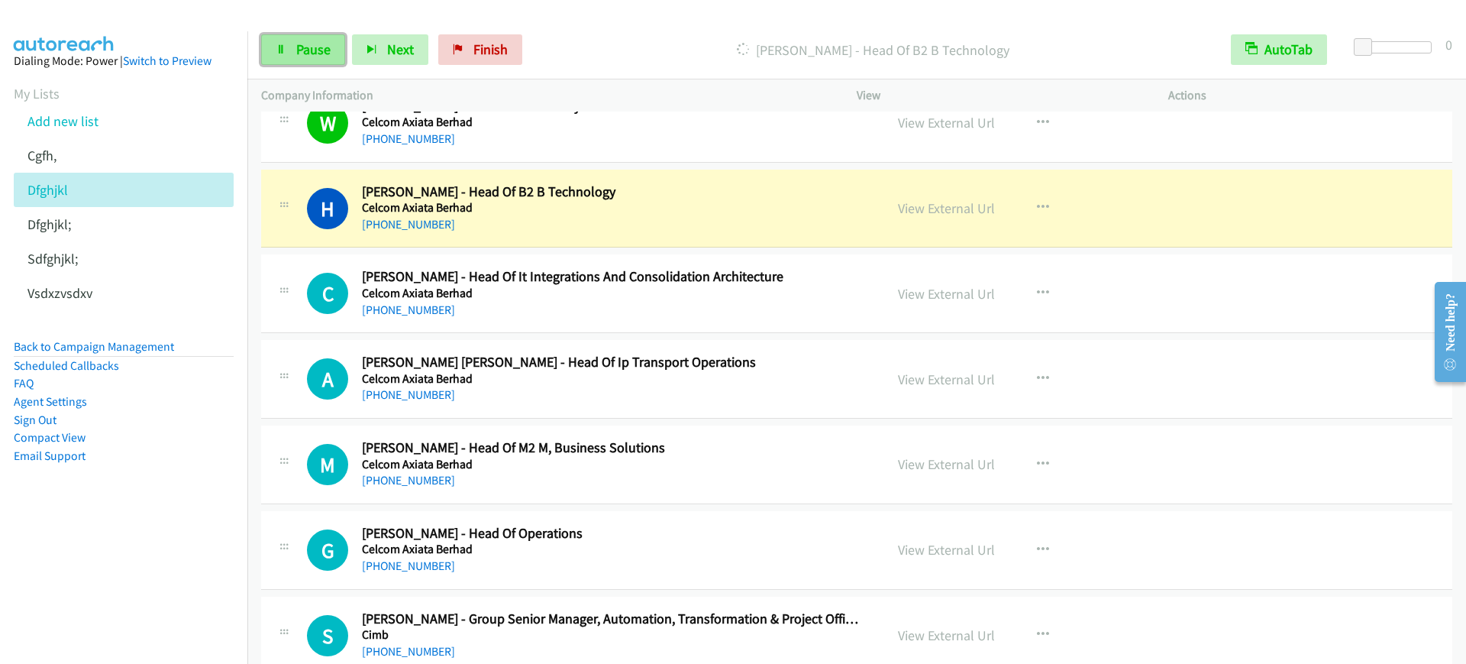
click at [312, 64] on link "Pause" at bounding box center [303, 49] width 84 height 31
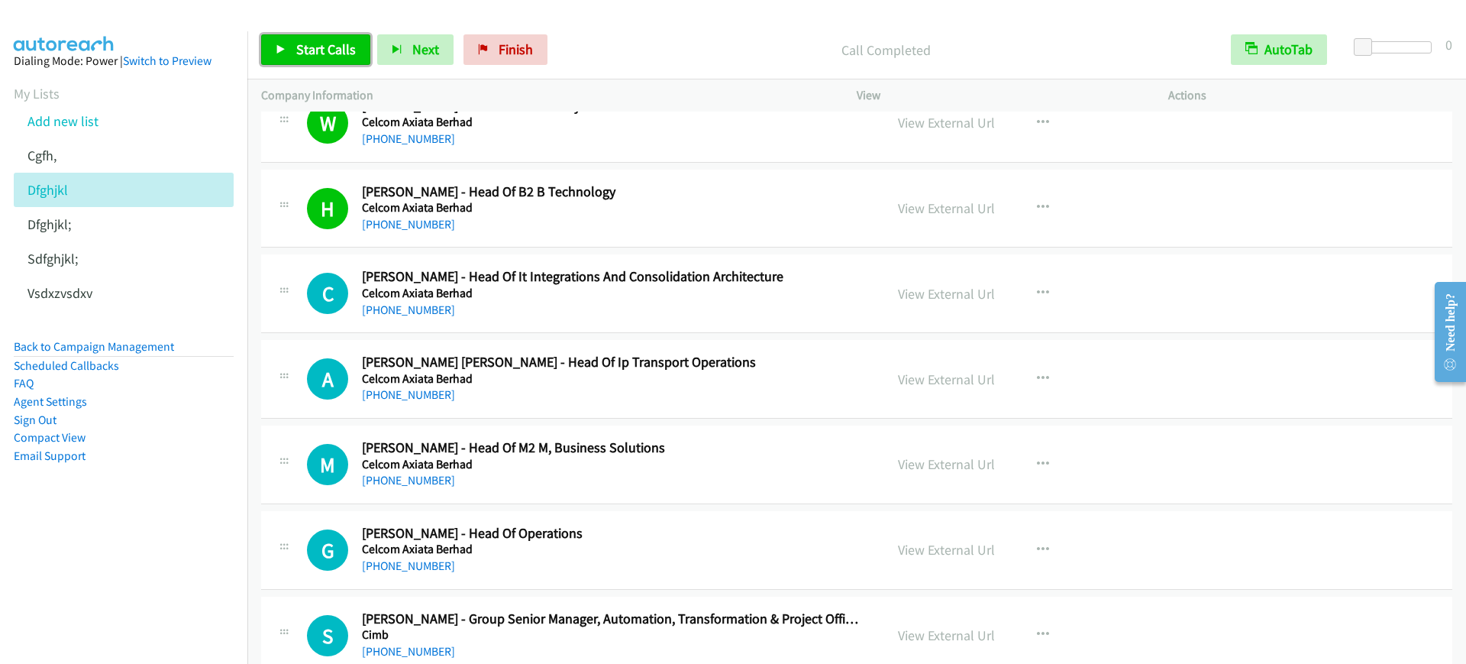
click at [327, 57] on span "Start Calls" at bounding box center [326, 49] width 60 height 18
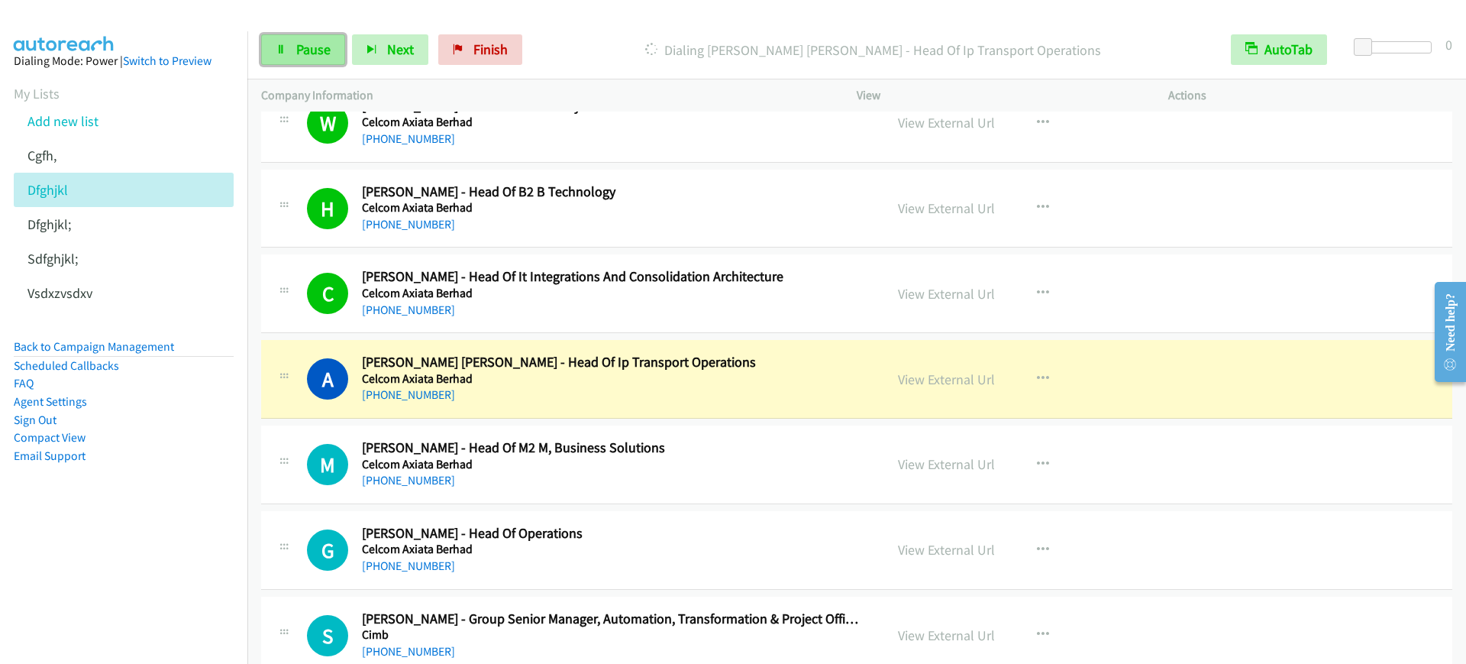
click at [323, 53] on span "Pause" at bounding box center [313, 49] width 34 height 18
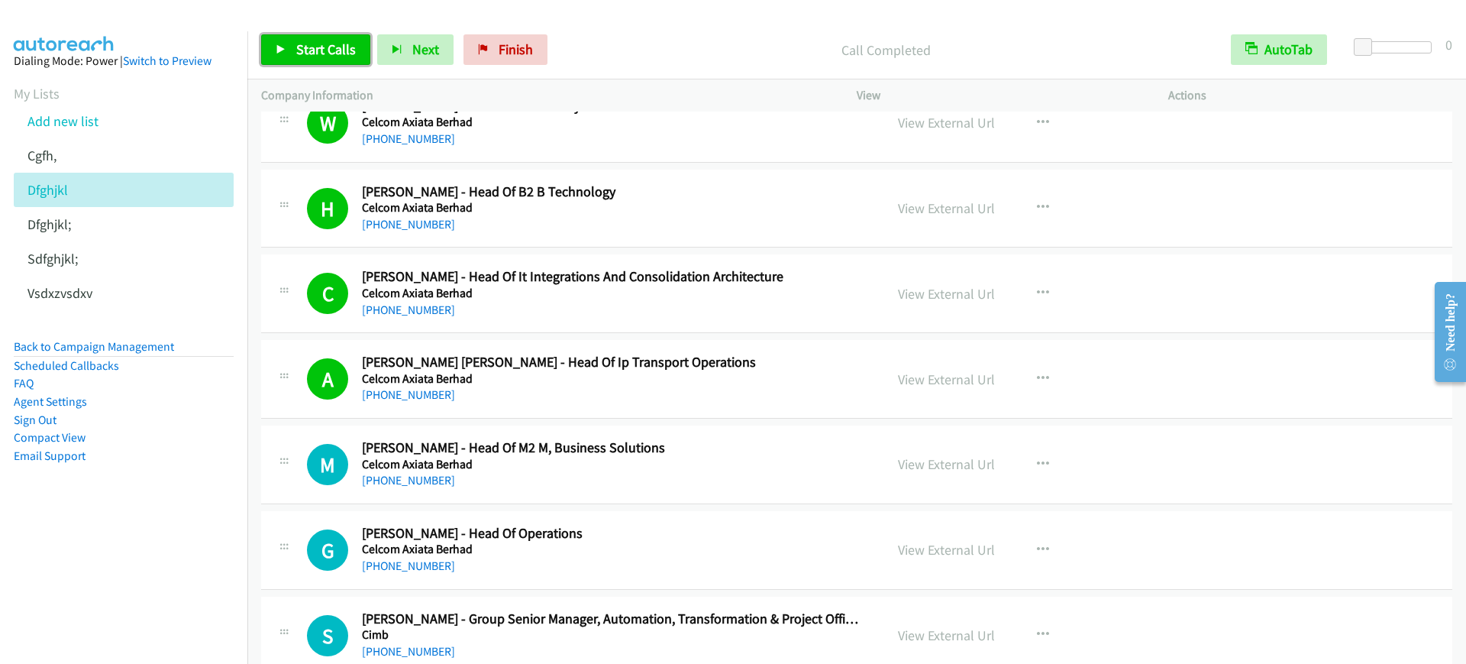
click at [269, 44] on link "Start Calls" at bounding box center [315, 49] width 109 height 31
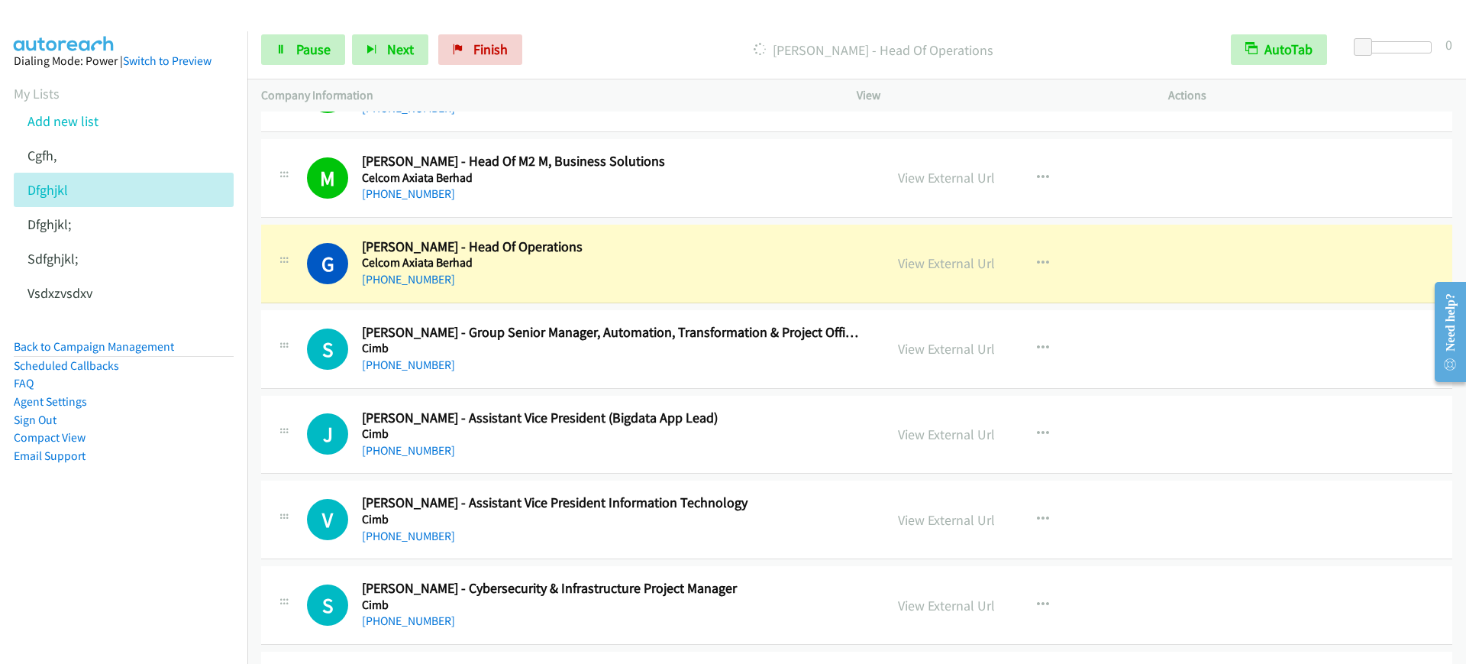
scroll to position [3914, 0]
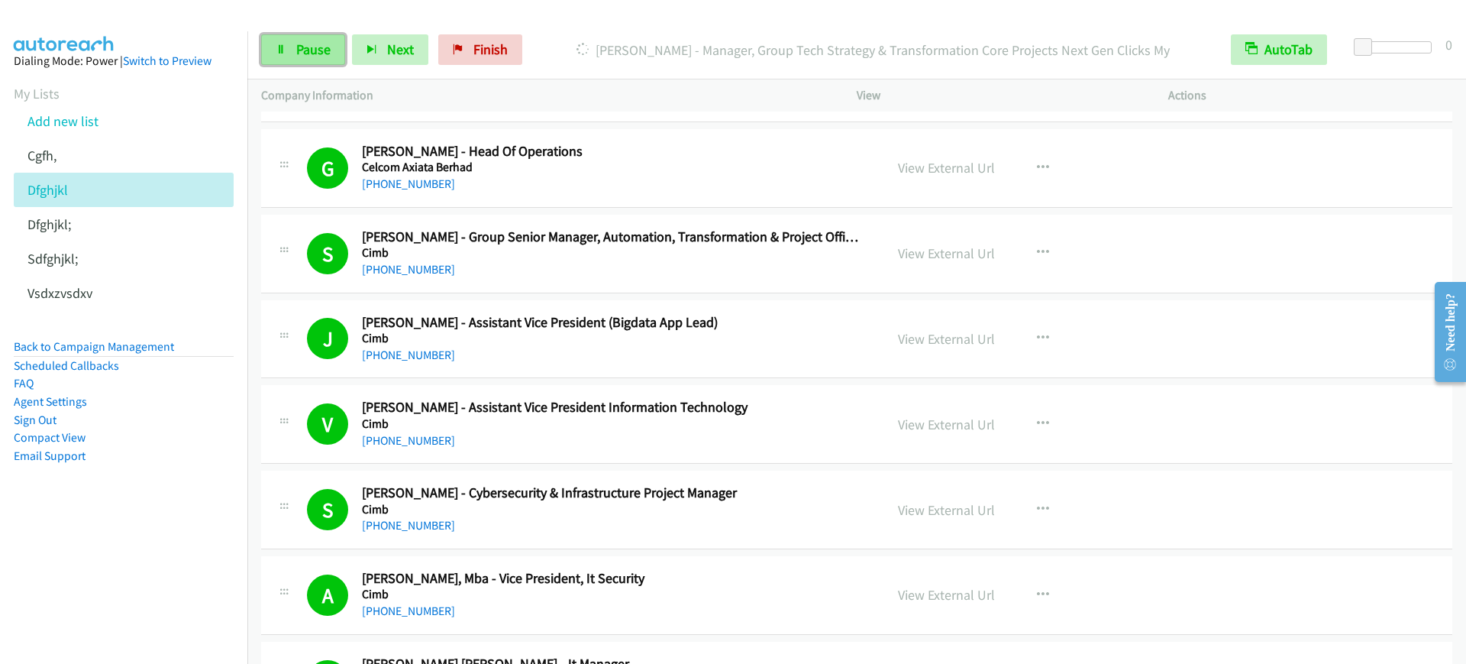
click at [336, 41] on link "Pause" at bounding box center [303, 49] width 84 height 31
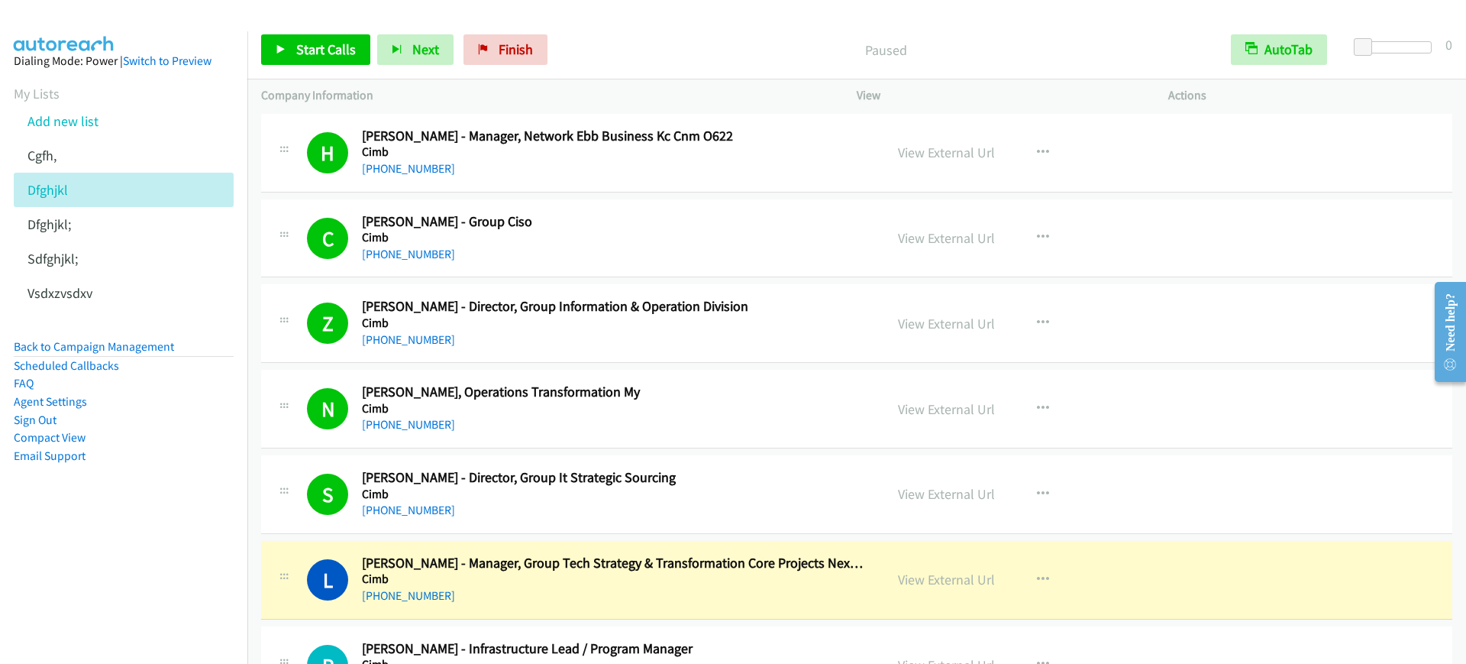
scroll to position [5156, 0]
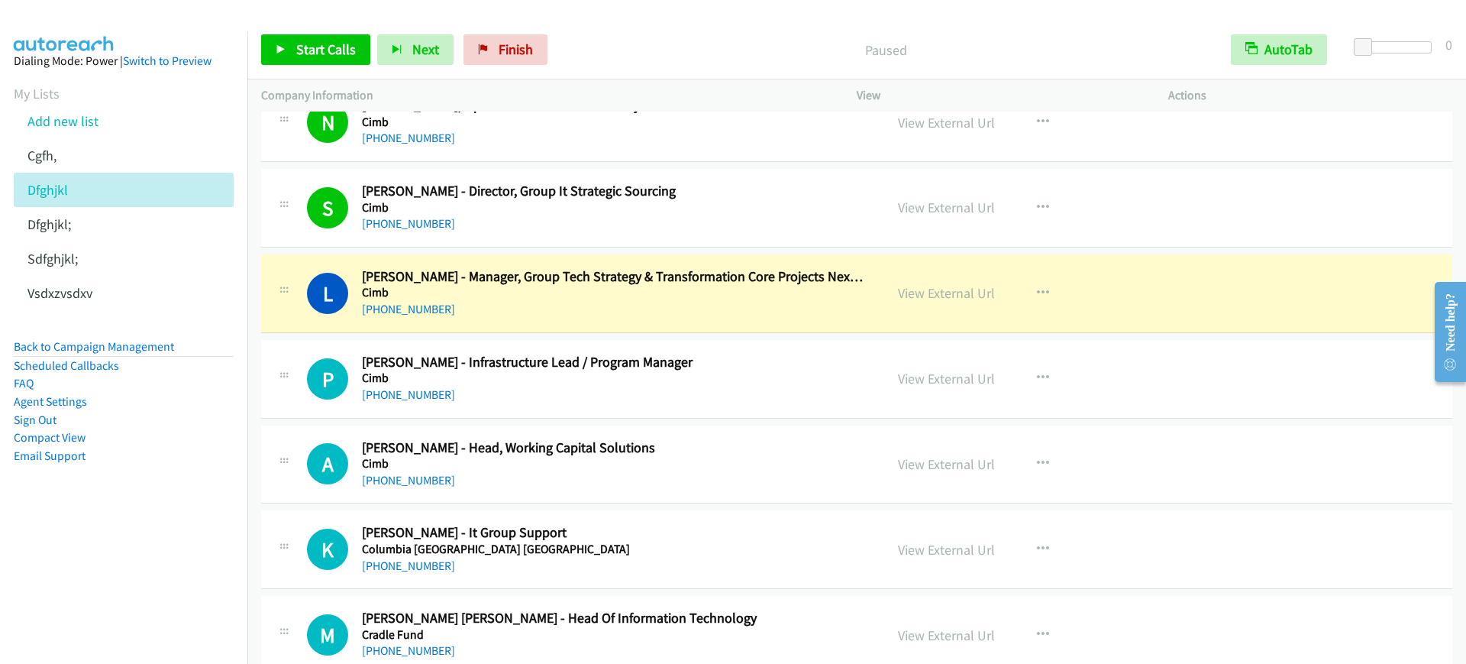
click at [672, 323] on div "L Callback Scheduled [PERSON_NAME] - Manager, Group Tech Strategy & Transformat…" at bounding box center [857, 293] width 1192 height 79
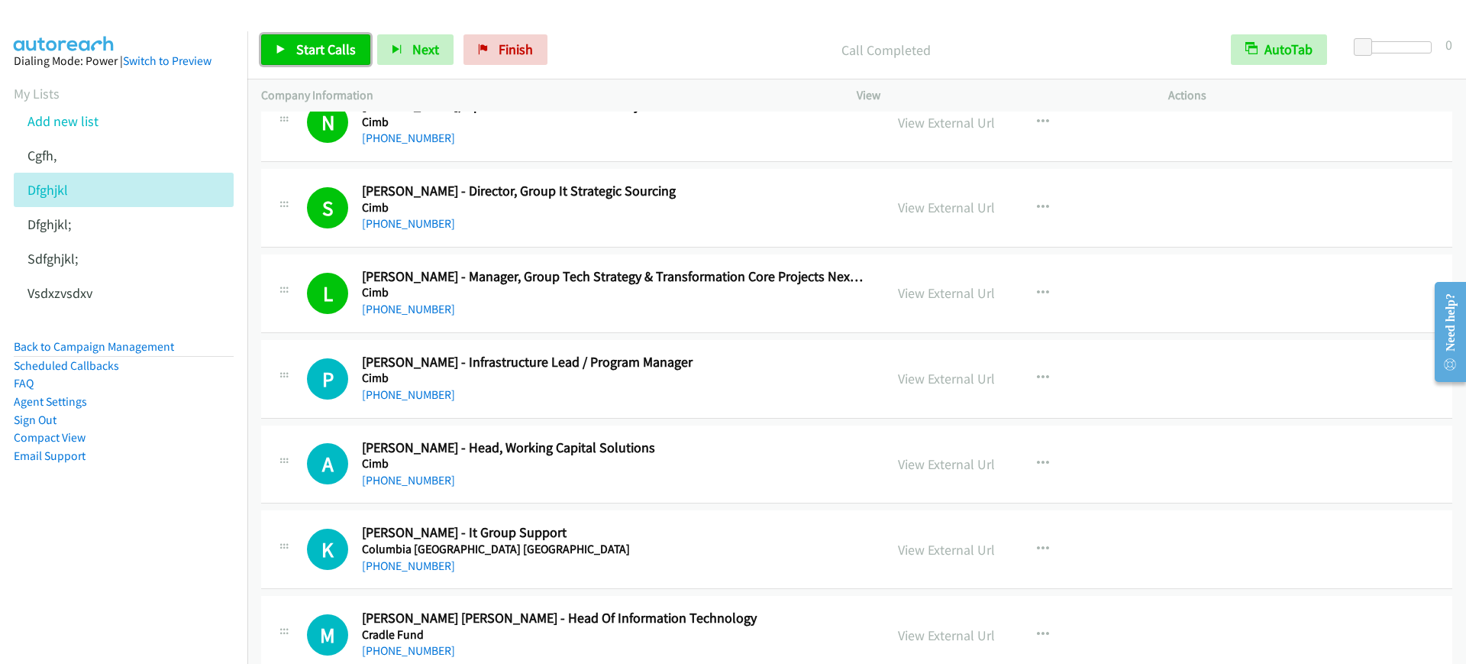
click at [324, 45] on span "Start Calls" at bounding box center [326, 49] width 60 height 18
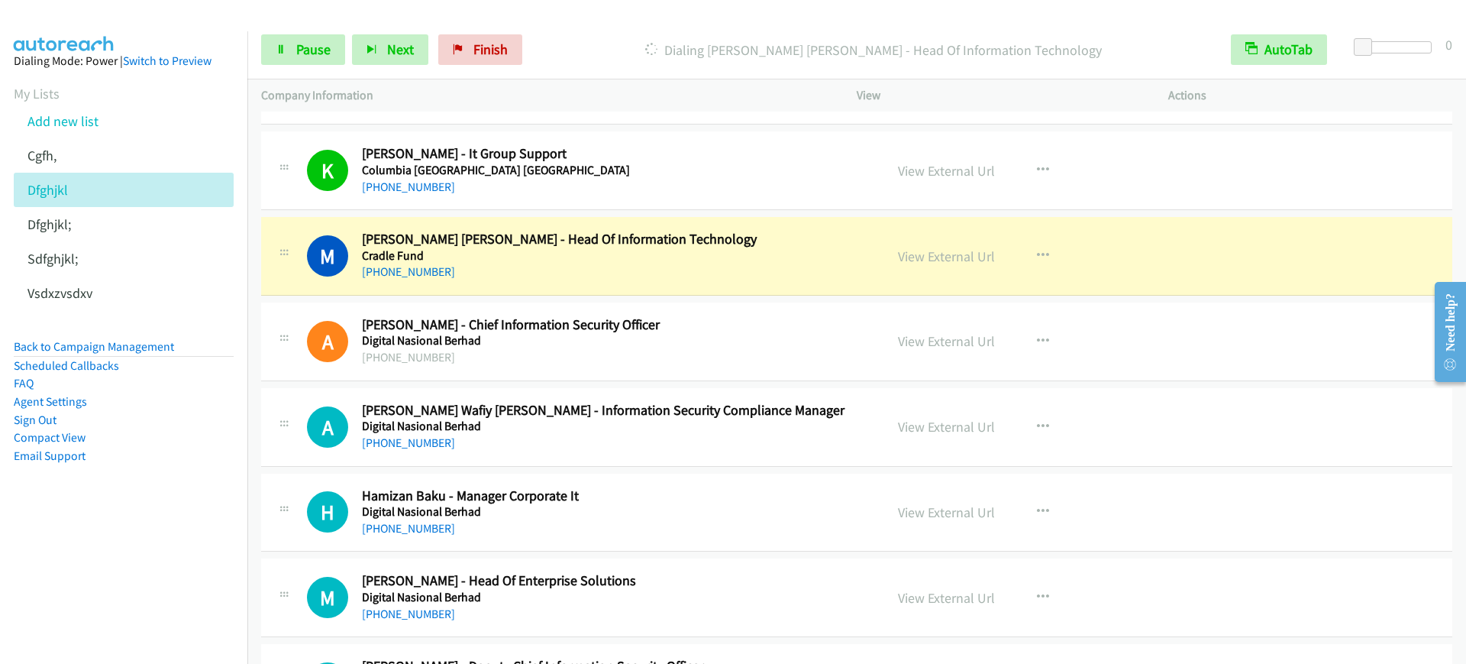
scroll to position [5537, 0]
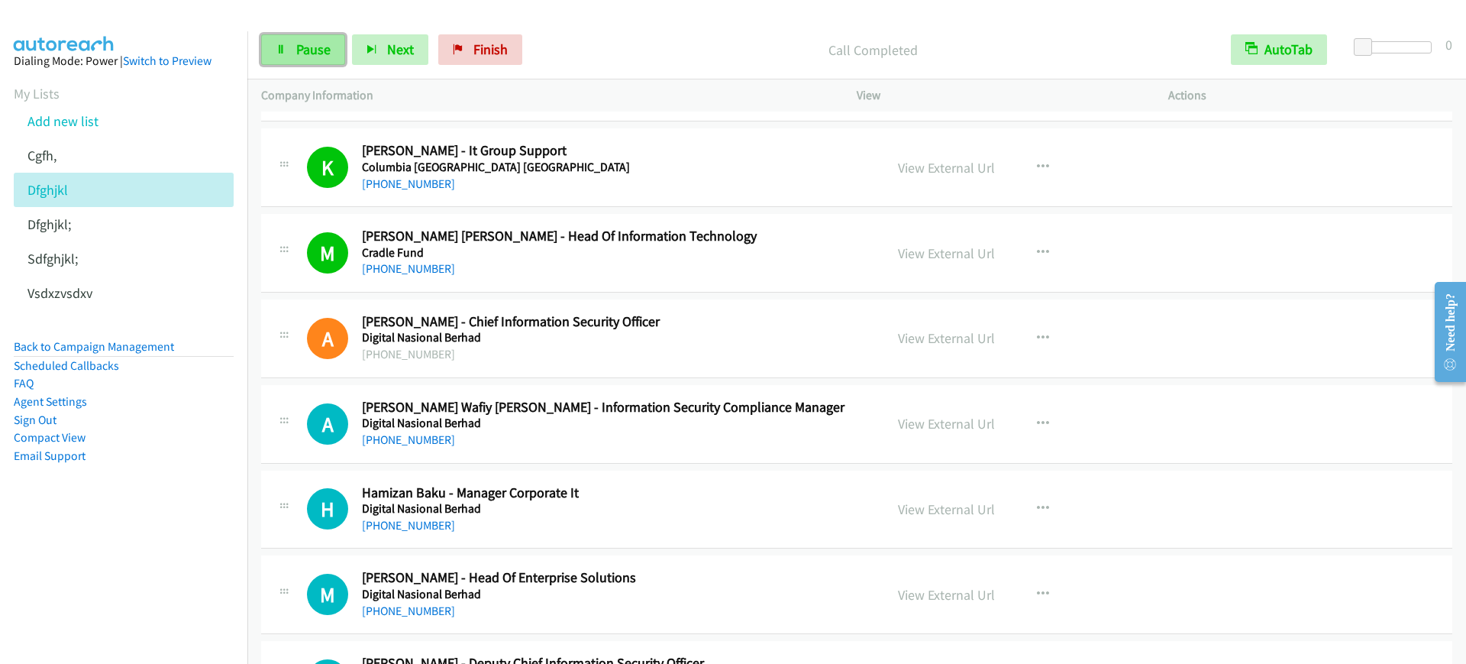
click at [286, 46] on icon at bounding box center [281, 50] width 11 height 11
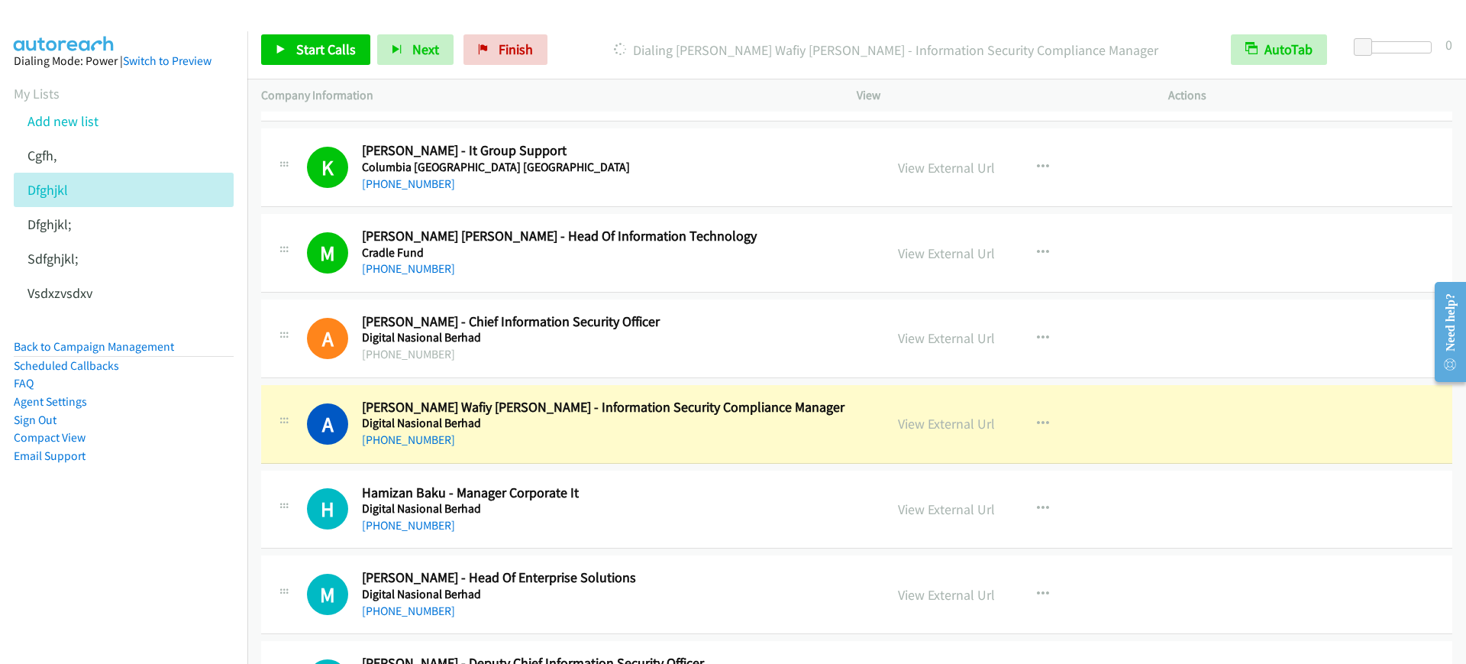
click at [615, 433] on div "[PHONE_NUMBER]" at bounding box center [613, 440] width 502 height 18
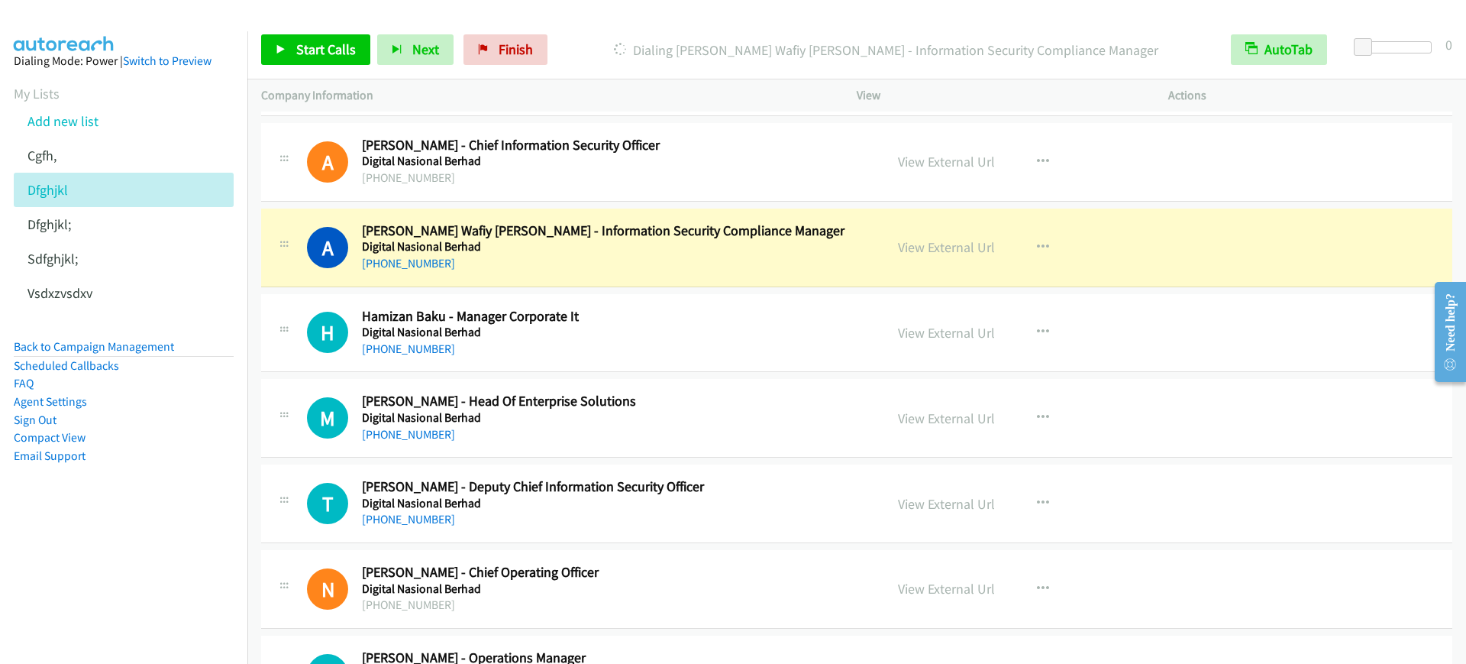
scroll to position [5728, 0]
